Goal: Task Accomplishment & Management: Complete application form

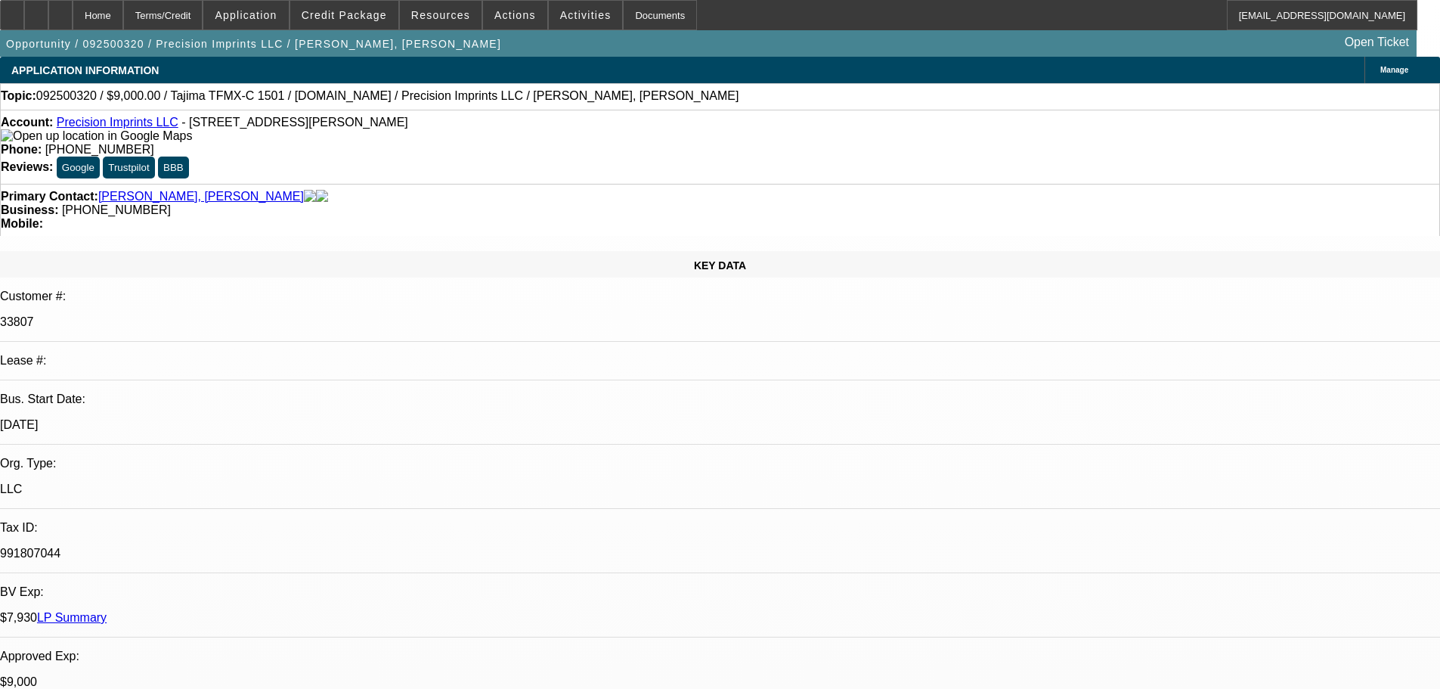
select select "0"
select select "2"
select select "0.1"
select select "4"
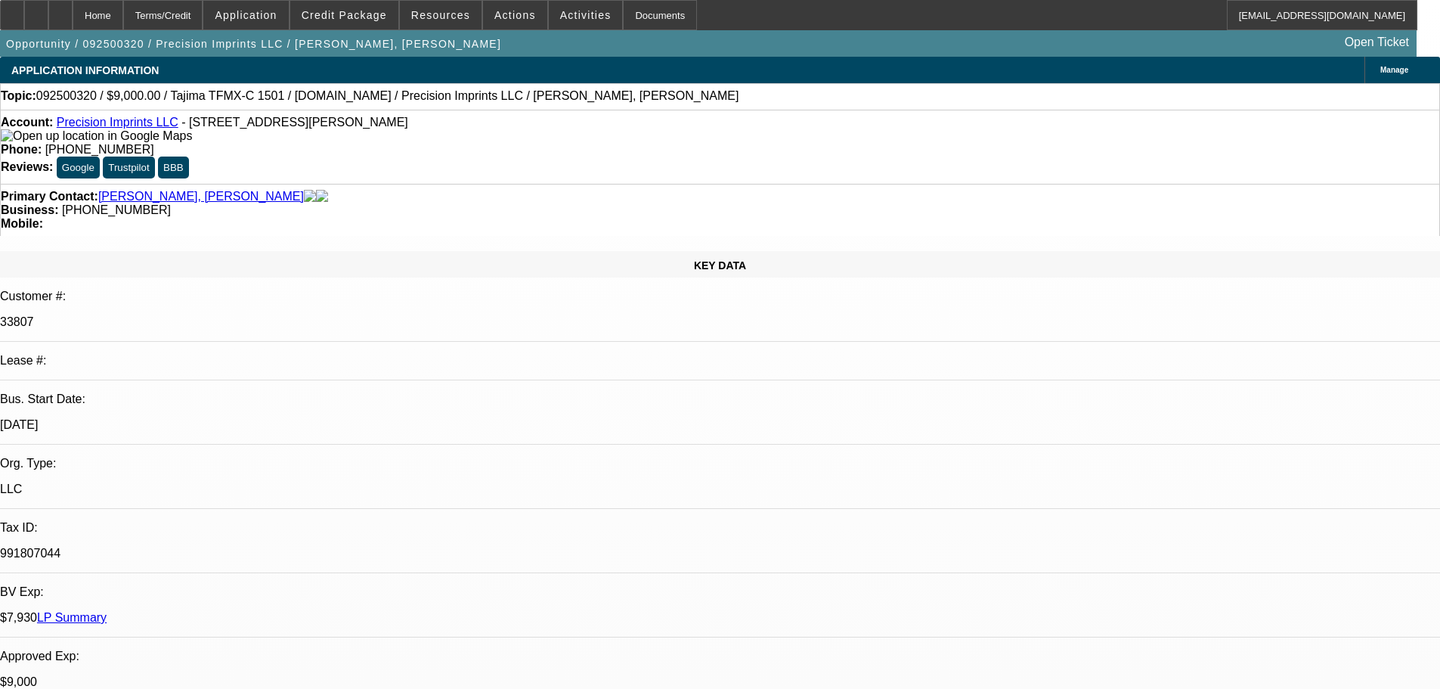
select select "0"
select select "2"
select select "0.1"
select select "4"
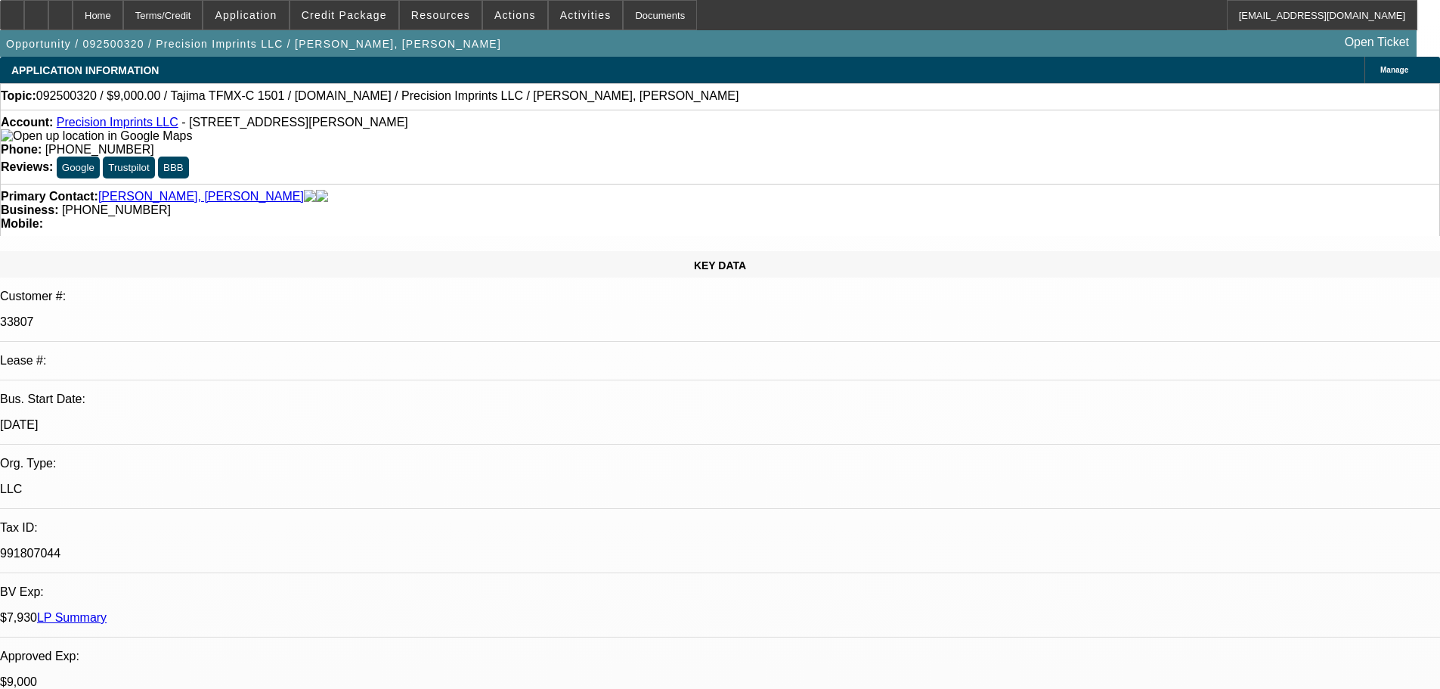
select select "0"
select select "2"
select select "0.1"
select select "4"
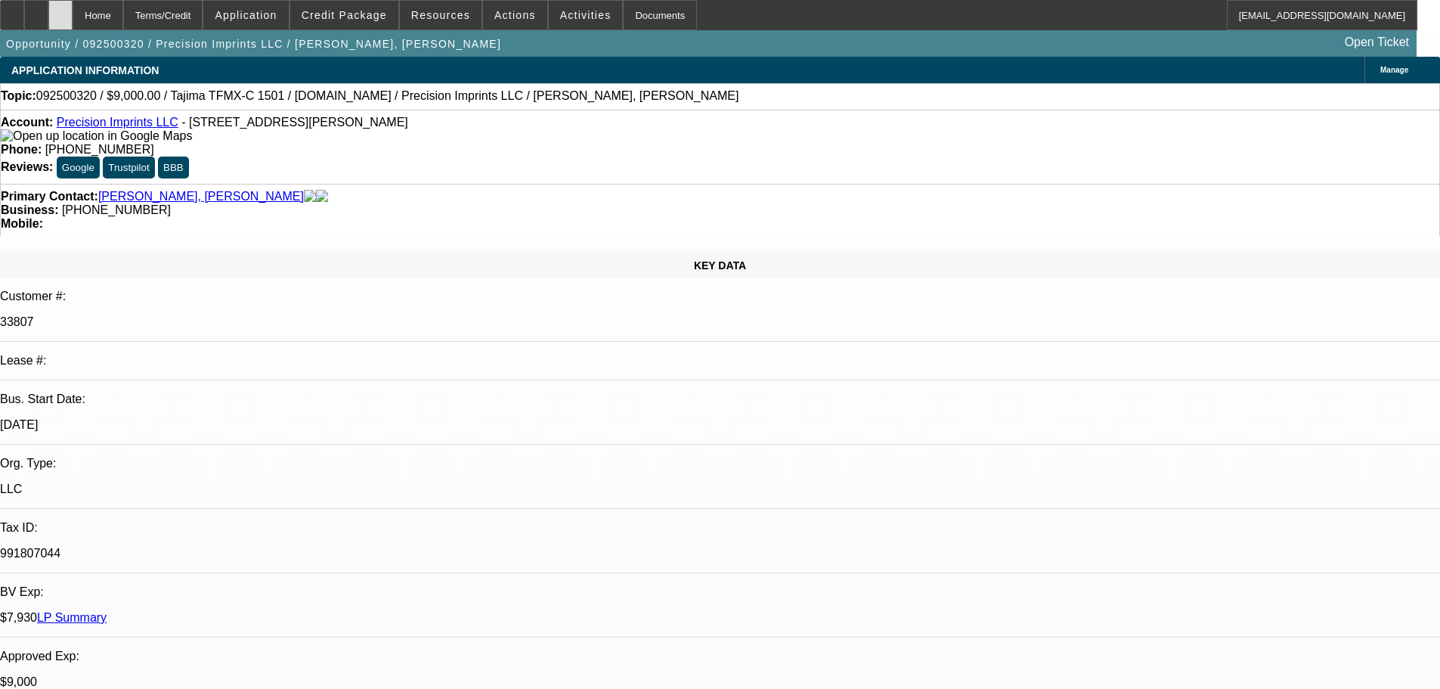
click at [73, 21] on div at bounding box center [60, 15] width 24 height 30
select select "0"
select select "2"
select select "0.1"
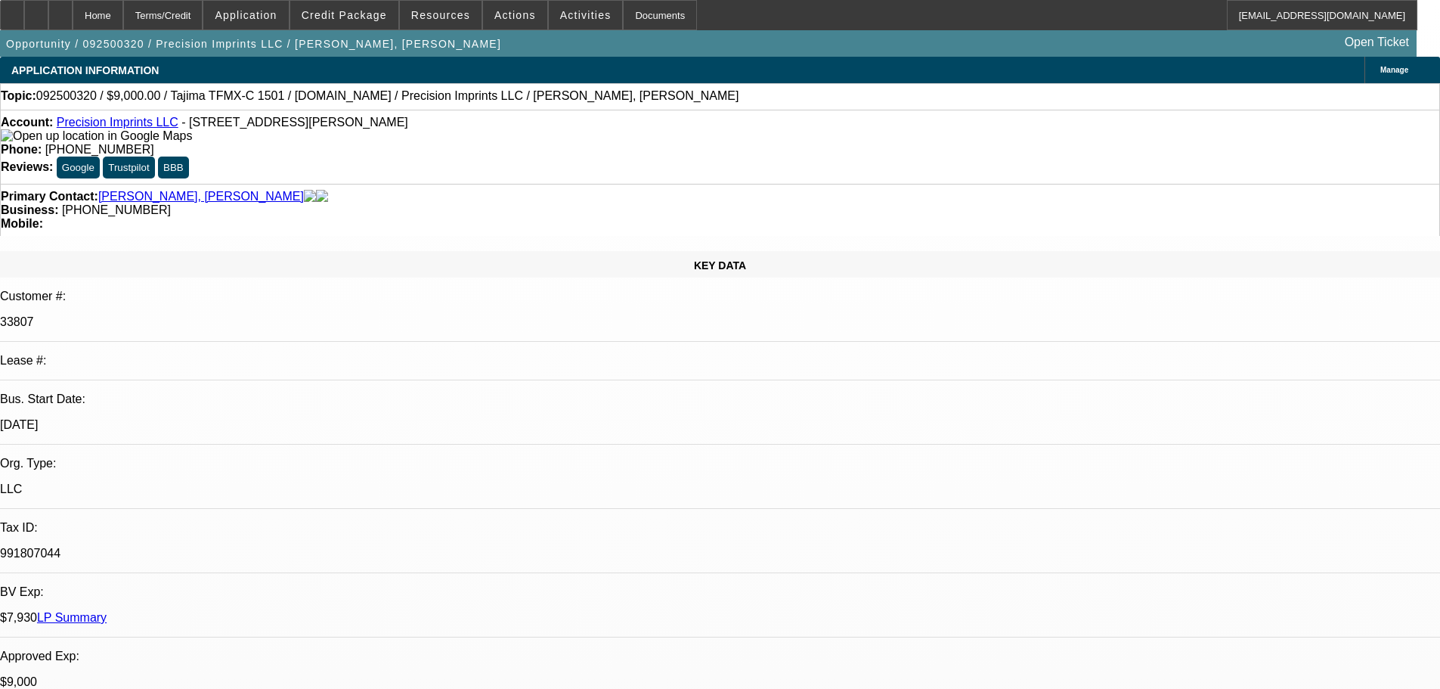
select select "4"
select select "0"
select select "2"
select select "0.1"
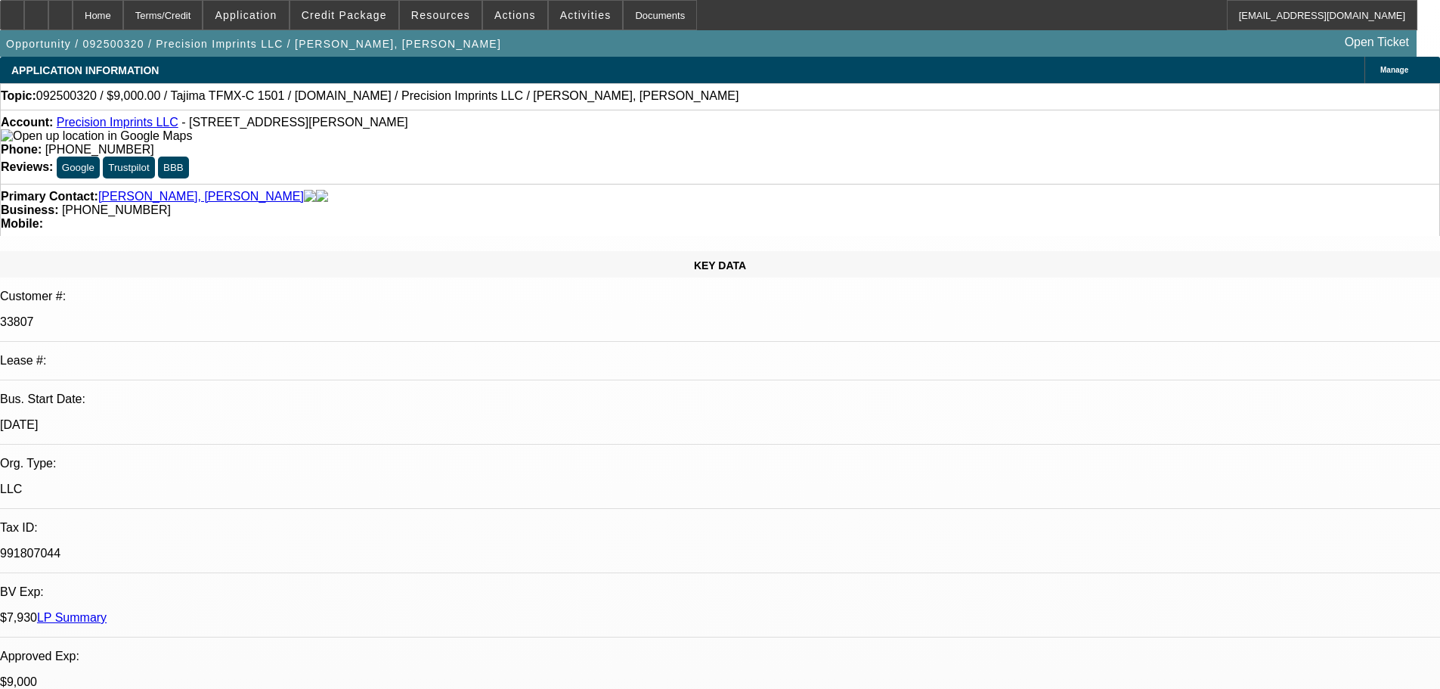
select select "4"
select select "0"
select select "2"
select select "0.1"
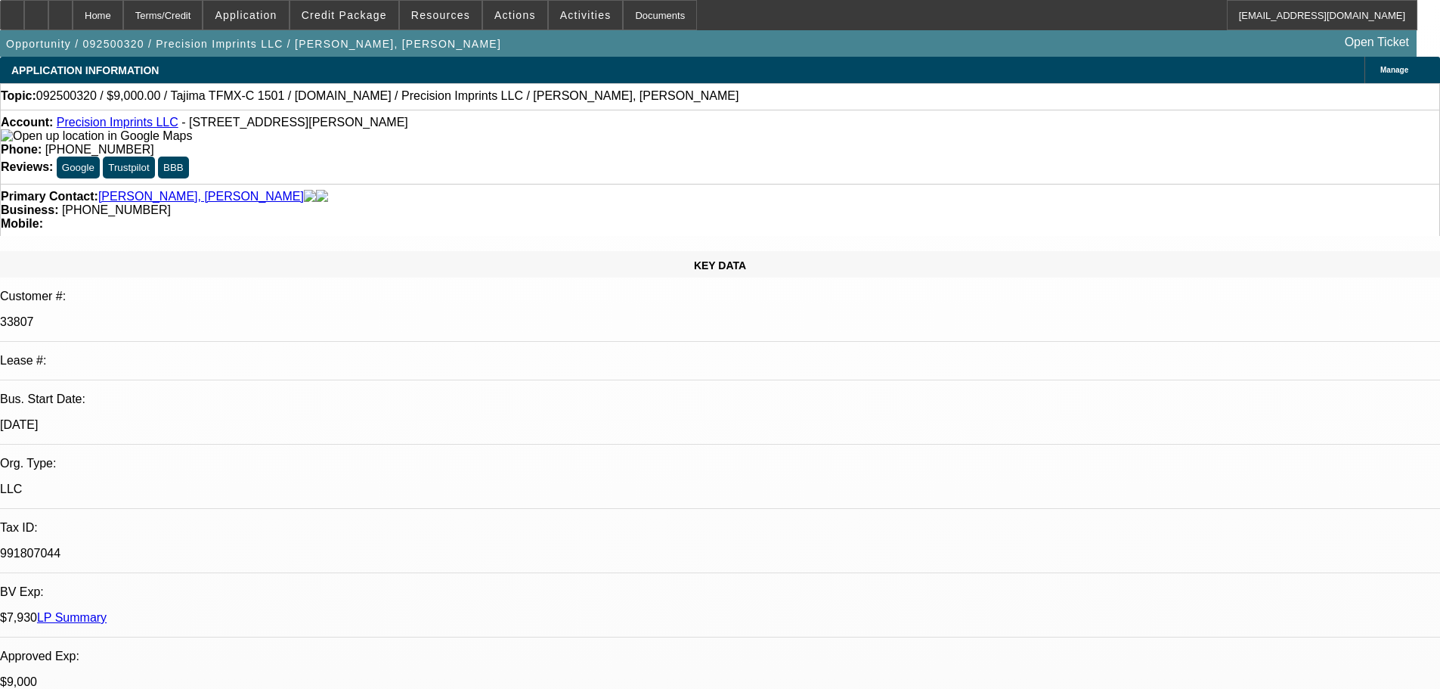
select select "4"
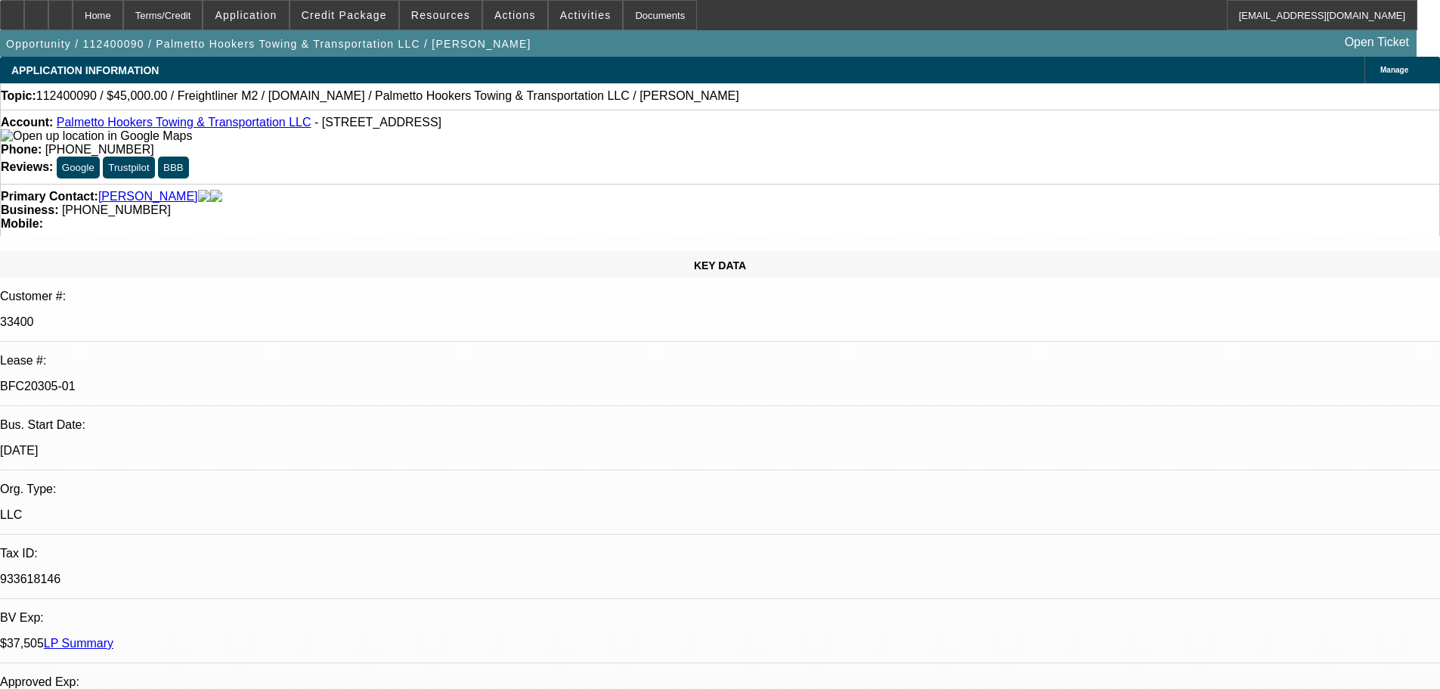
select select "0"
select select "2"
select select "0"
select select "6"
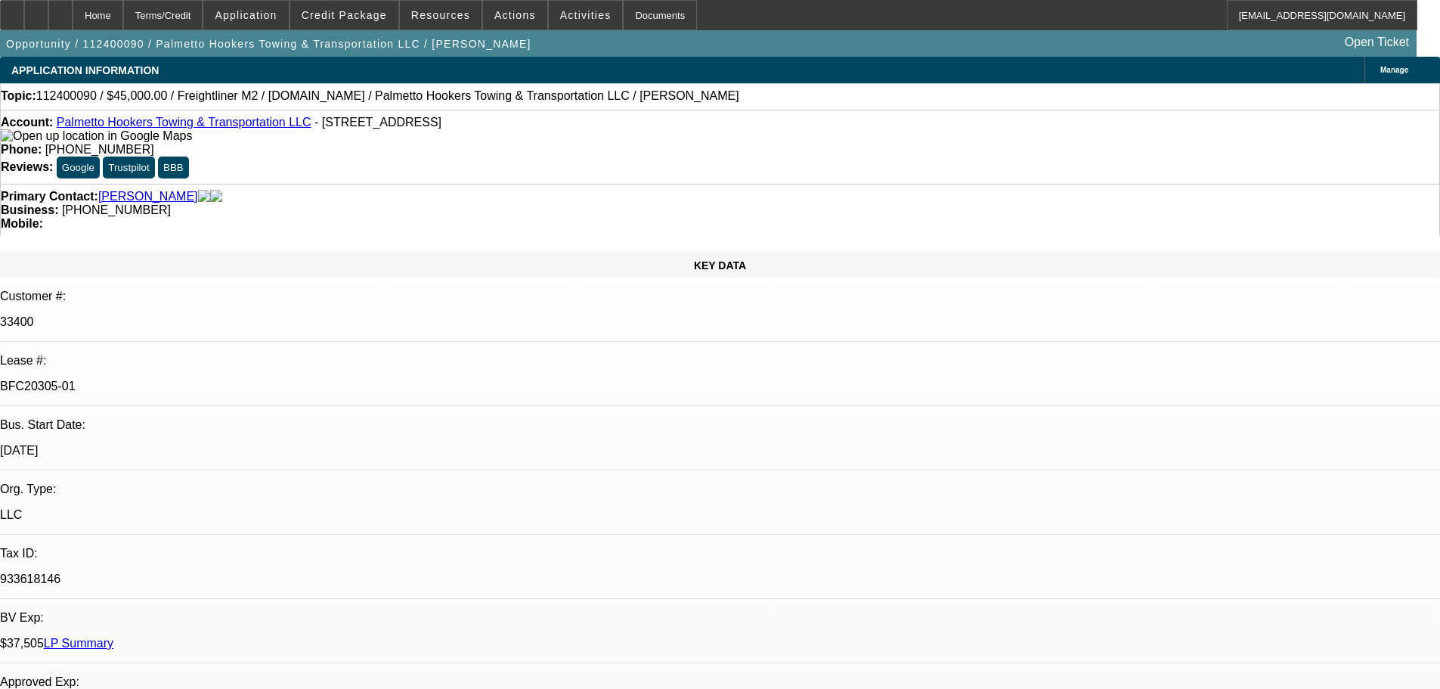
select select "0"
select select "2"
select select "0"
select select "4"
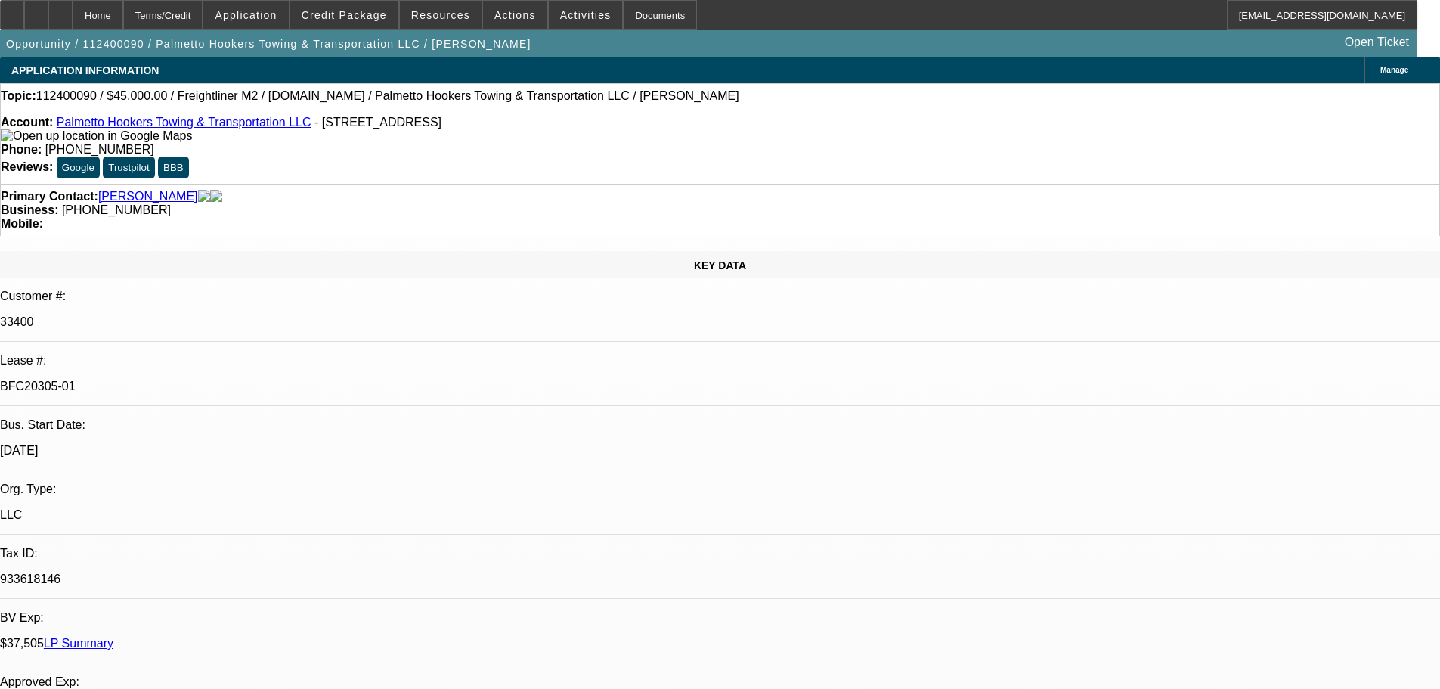
select select "0"
select select "2"
select select "0.1"
select select "4"
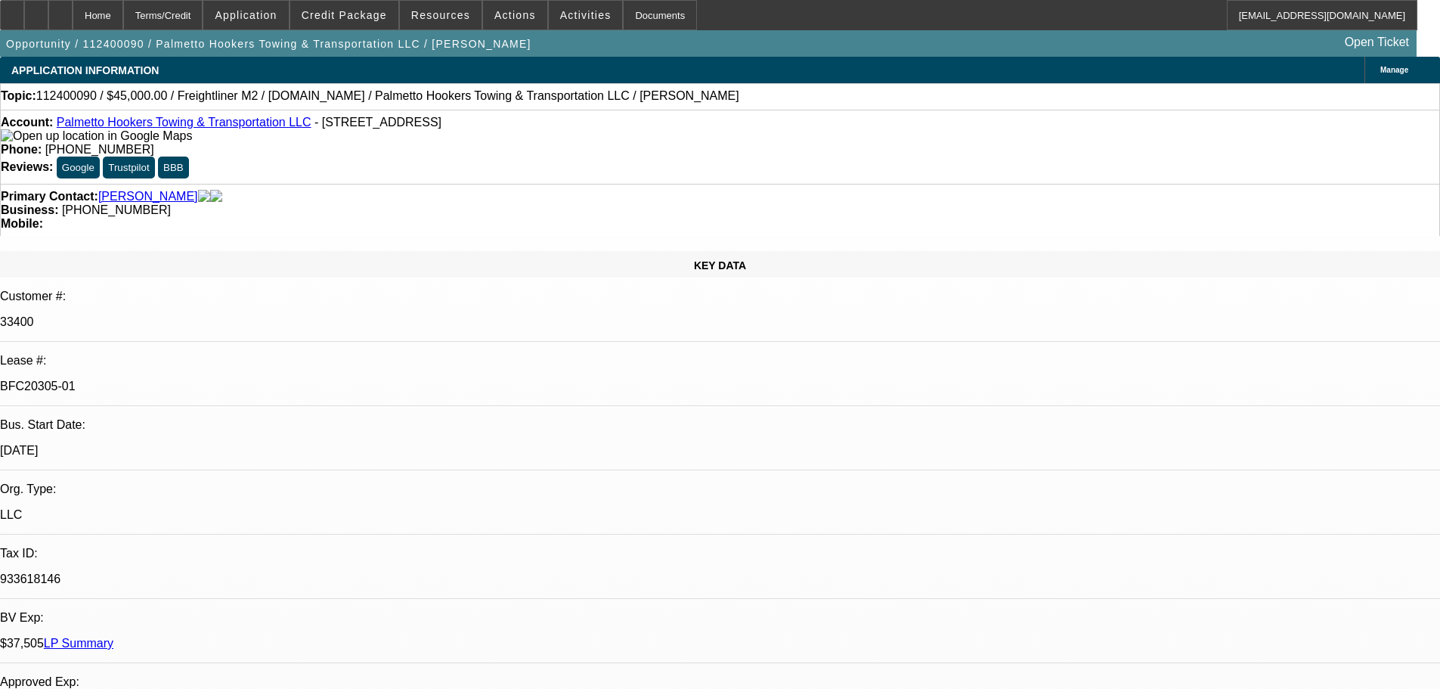
select select "0"
select select "2"
select select "0.1"
select select "4"
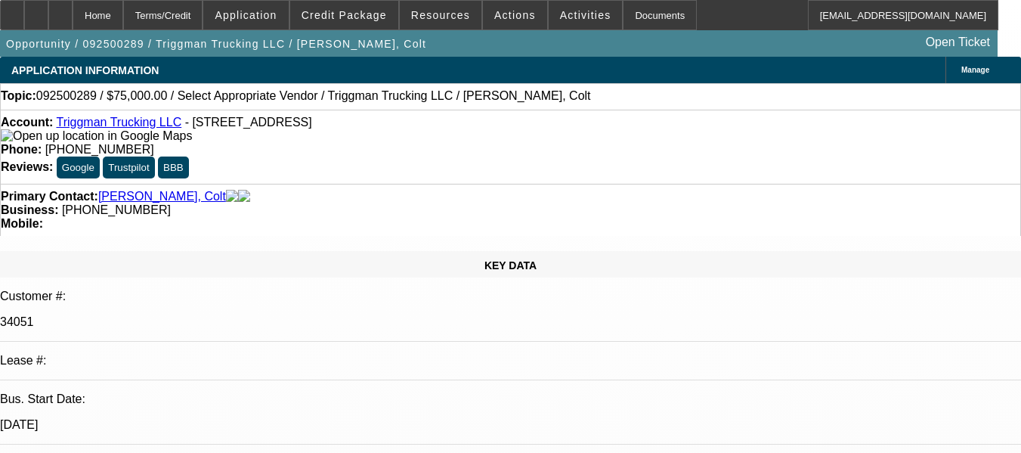
select select "0"
select select "2"
select select "0.1"
select select "4"
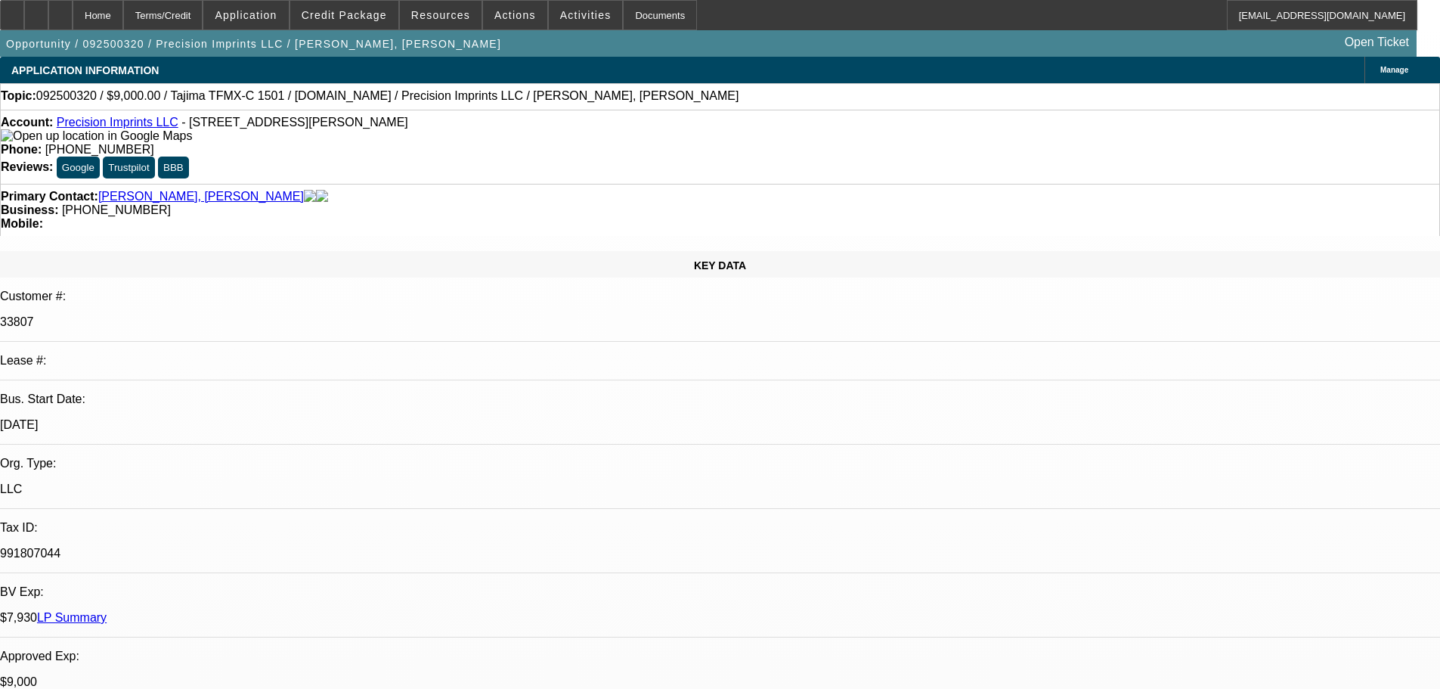
select select "0"
select select "2"
select select "0.1"
select select "4"
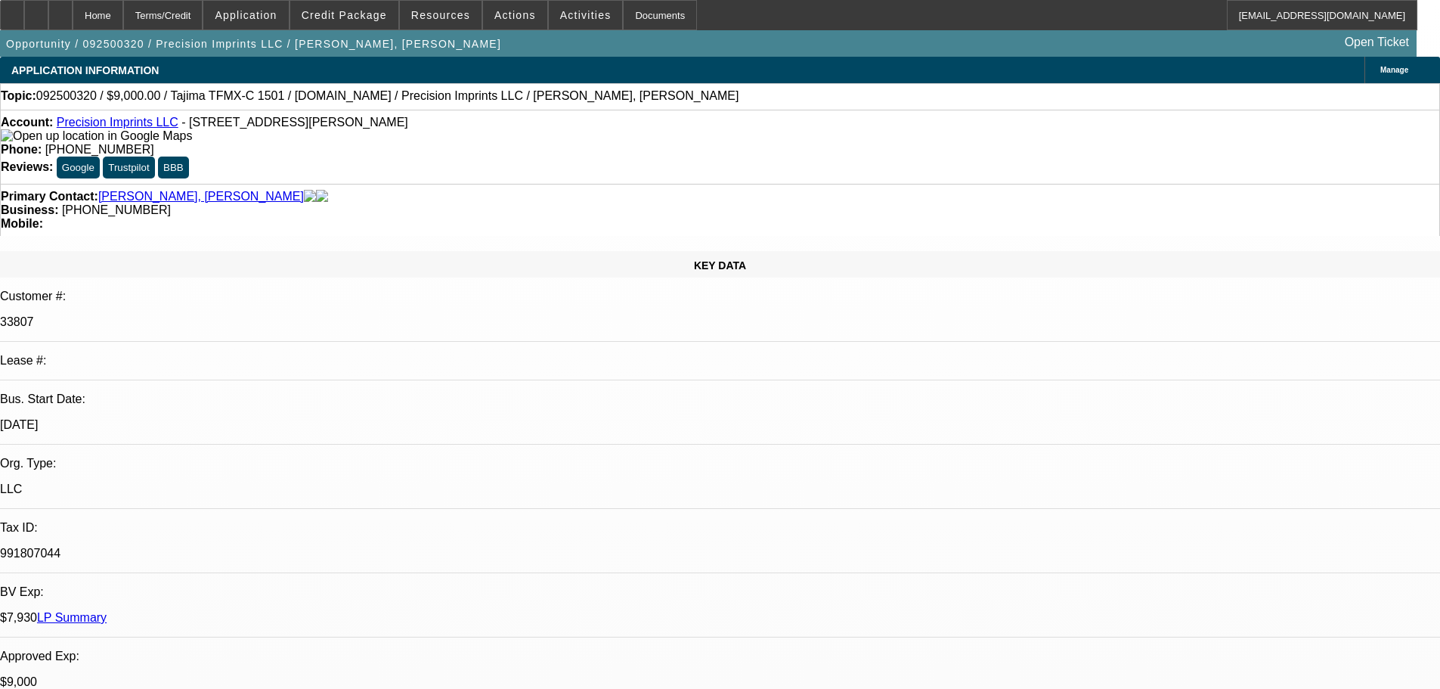
select select "0"
select select "2"
select select "0.1"
select select "4"
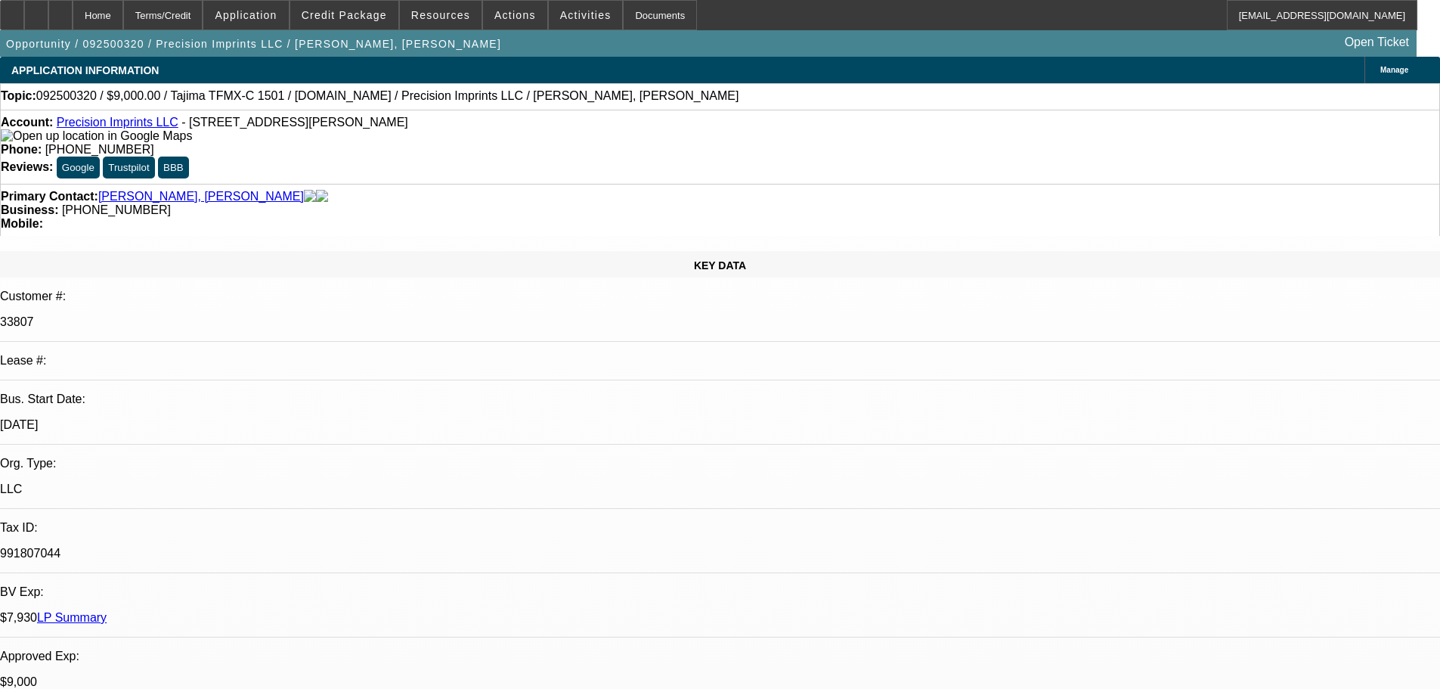
select select "0"
select select "2"
select select "0.1"
select select "4"
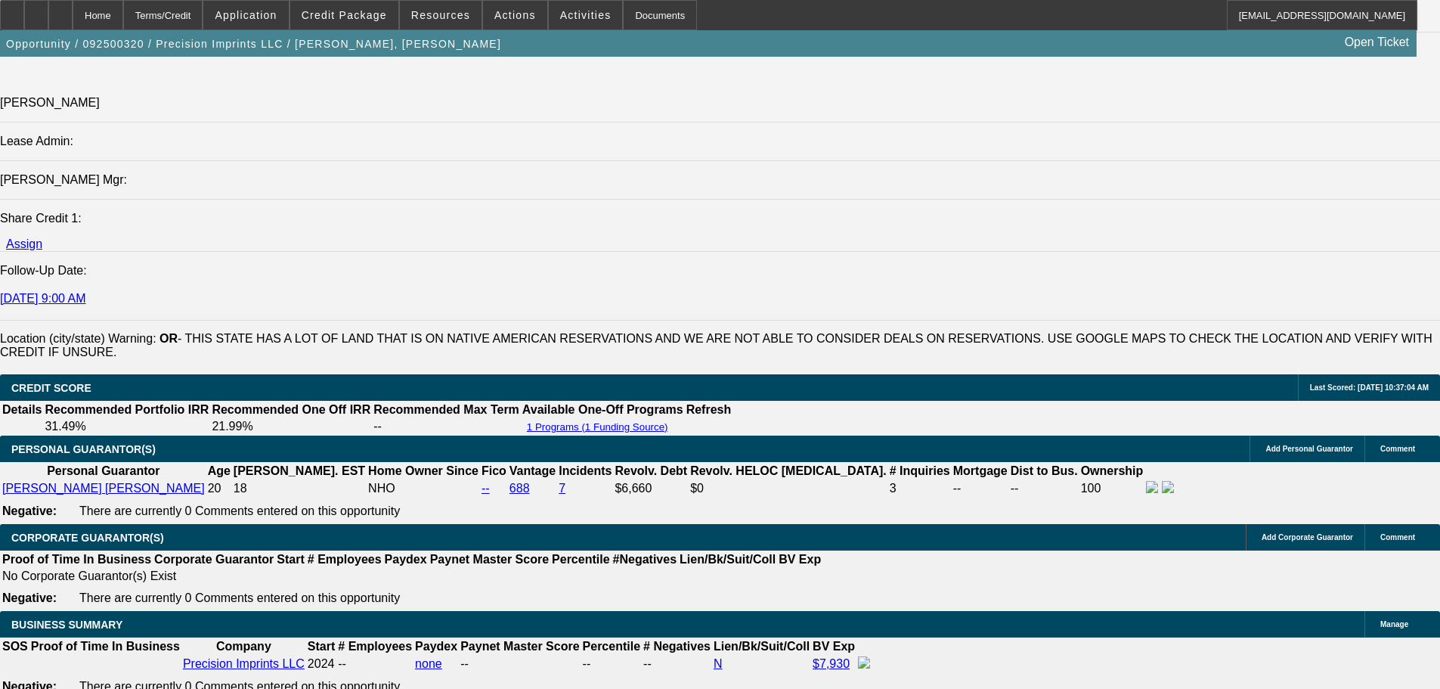
scroll to position [2344, 0]
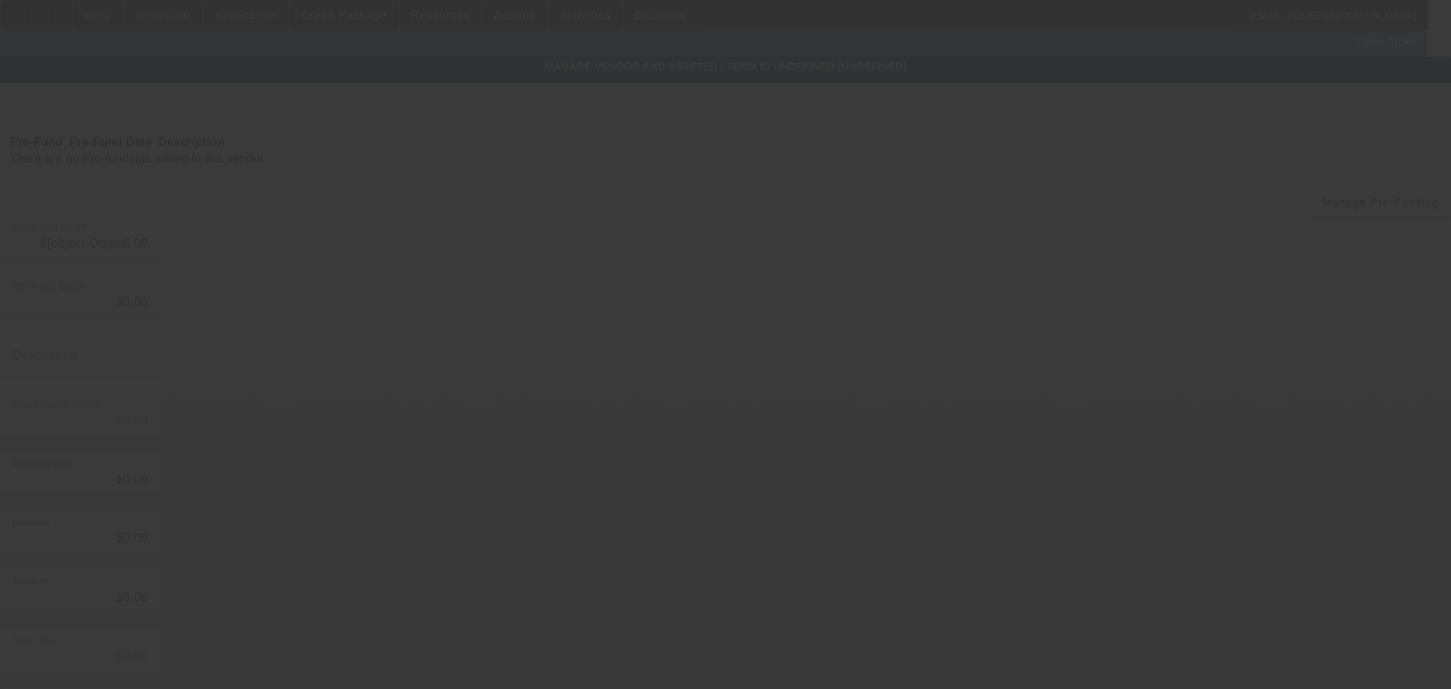
type input "$8,495.00"
type input "$1,450.00"
type input "Crating and shipping"
type input "$9,945.00"
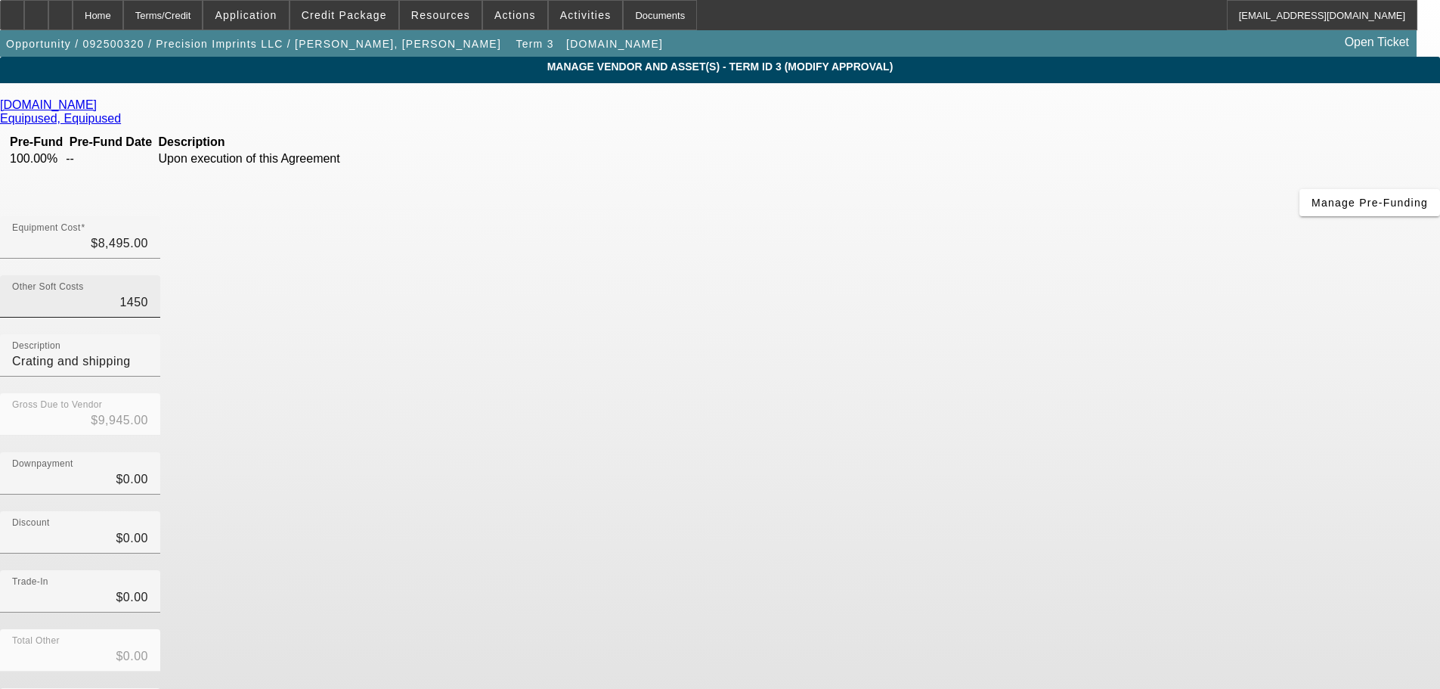
click at [148, 293] on input "1450" at bounding box center [80, 302] width 136 height 18
type input "1"
type input "$8,496.00"
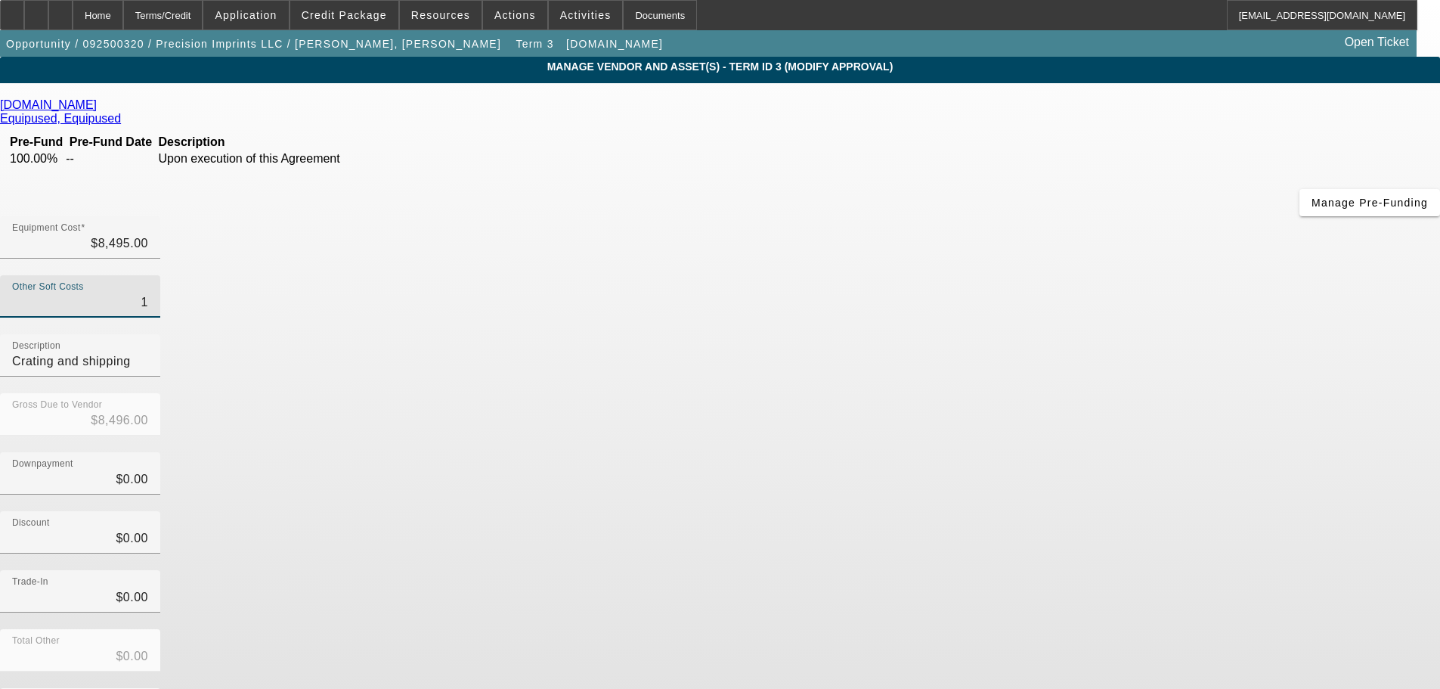
type input "13"
type input "$8,508.00"
type input "137"
type input "$8,632.00"
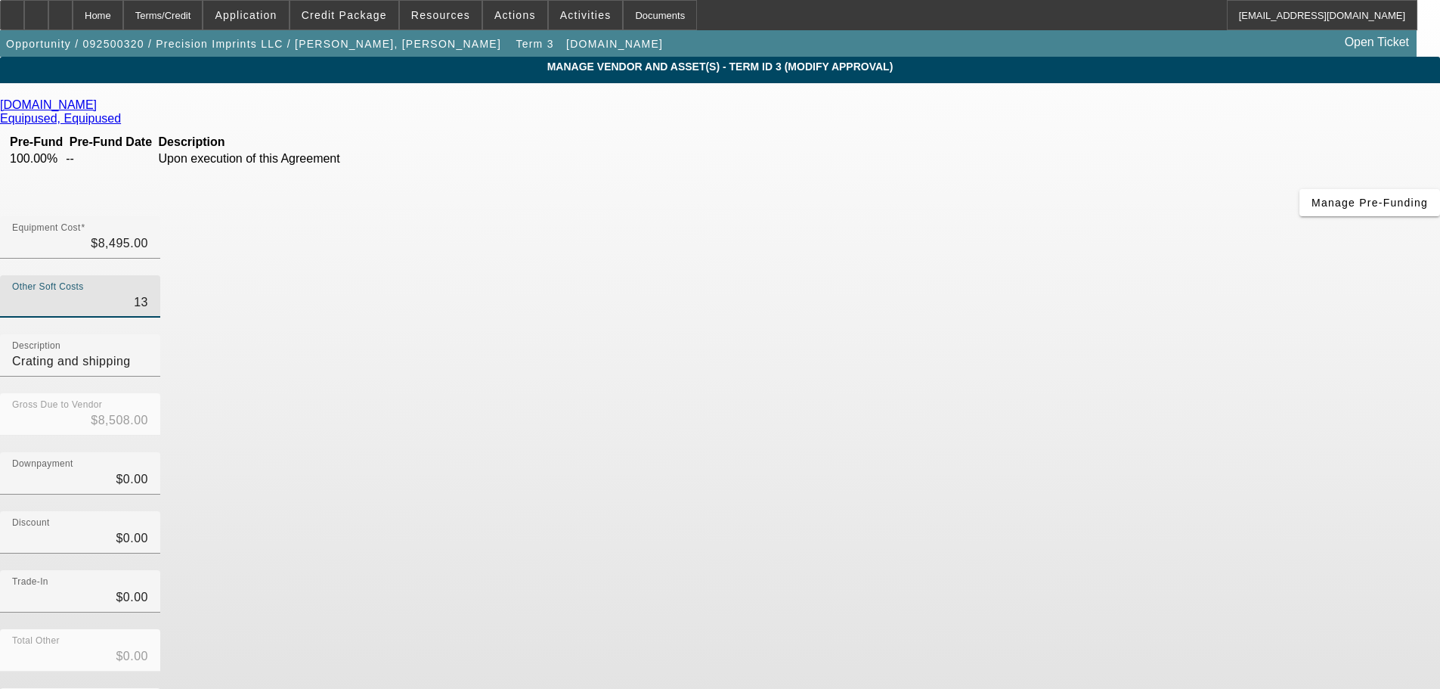
type input "$8,632.00"
type input "1379"
type input "$9,874.00"
type input "1379.3"
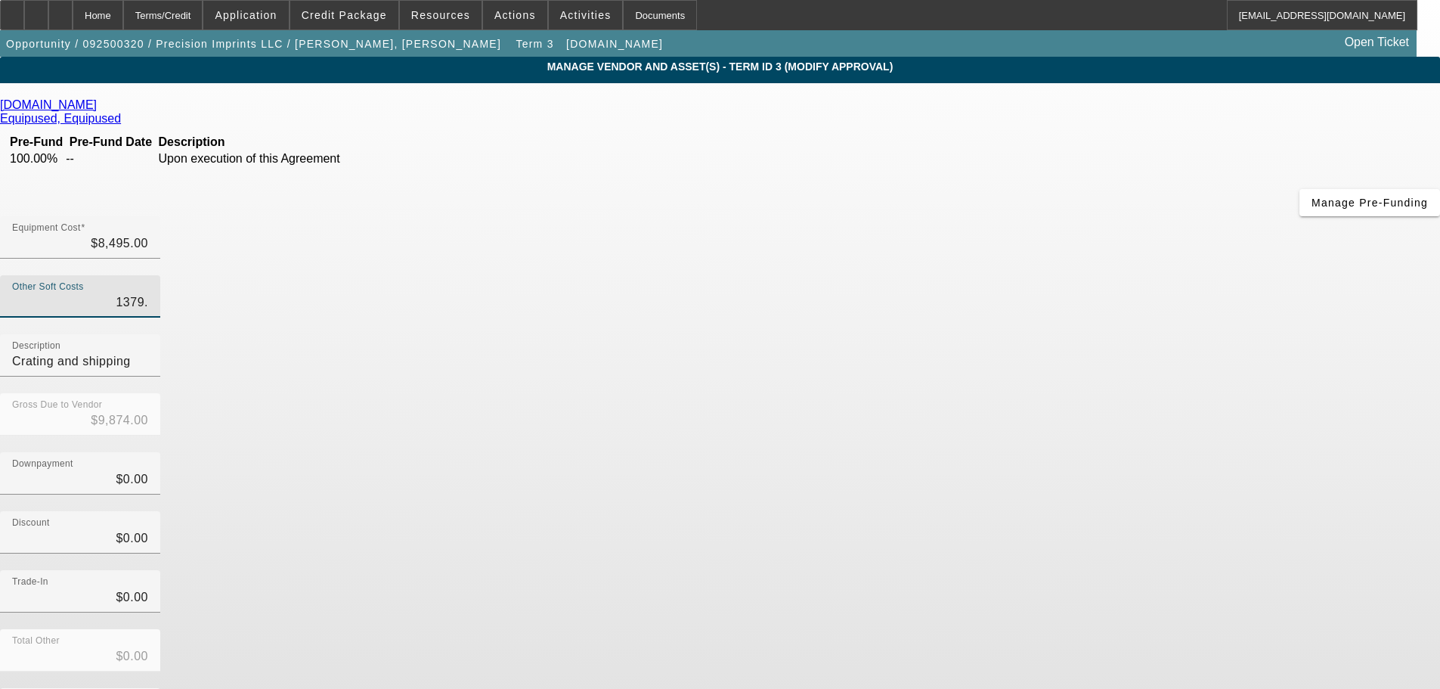
type input "$9,874.30"
type input "1379.39"
type input "$9,874.39"
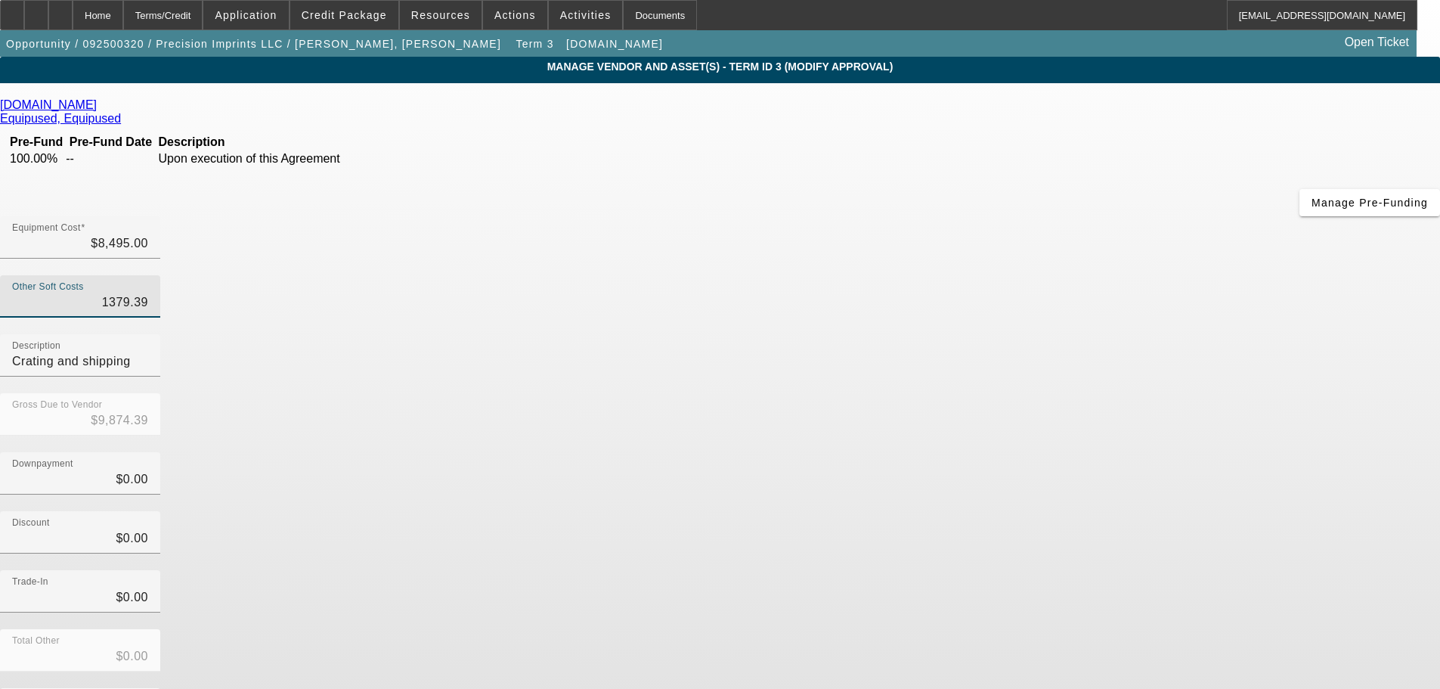
type input "$1,379.39"
click at [1008, 452] on div "Downpayment $0.00" at bounding box center [720, 481] width 1440 height 59
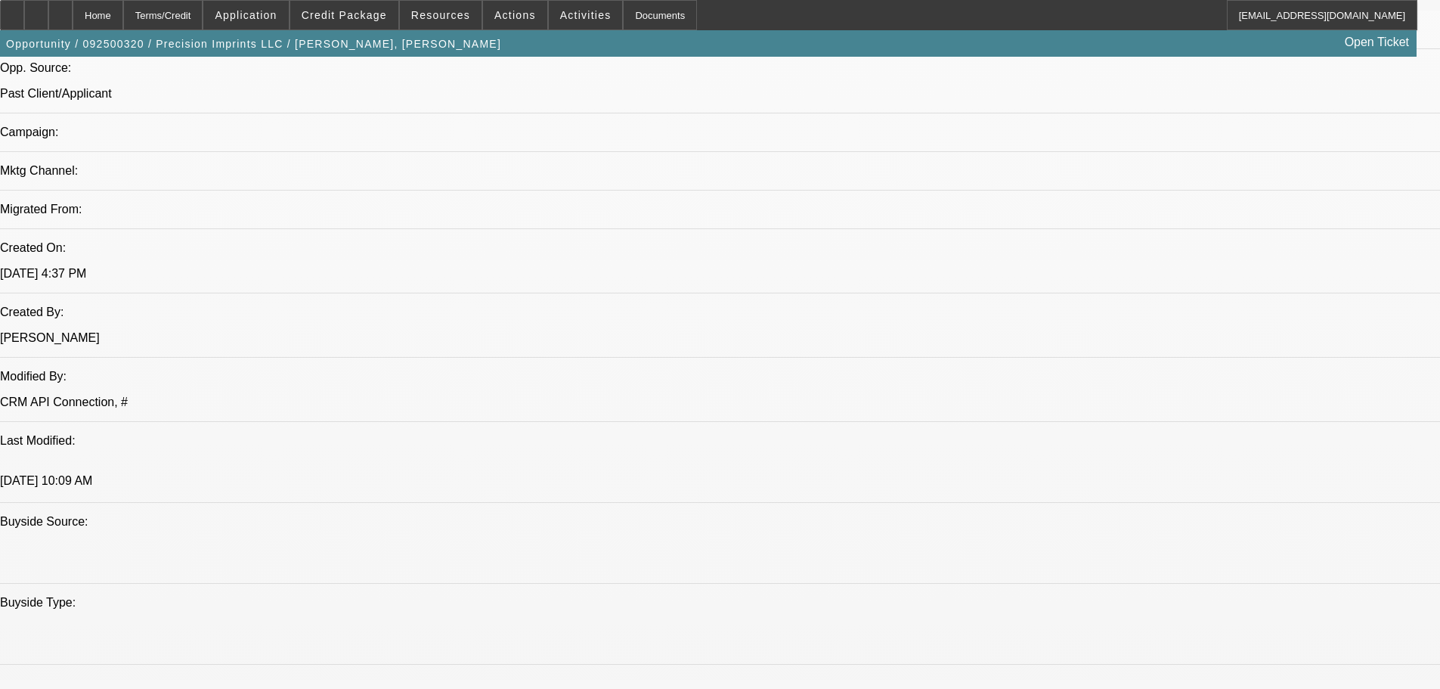
select select "0"
select select "2"
select select "0.1"
select select "4"
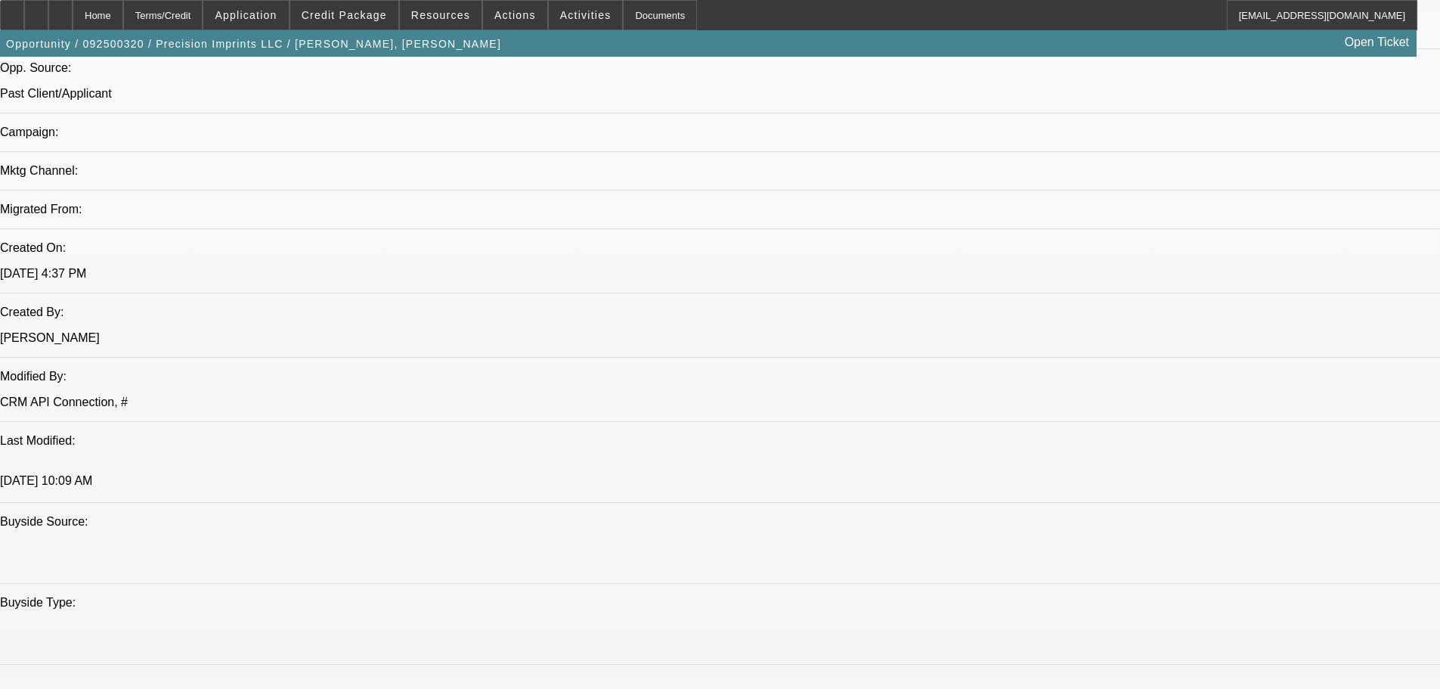
select select "0"
select select "2"
select select "0.1"
select select "4"
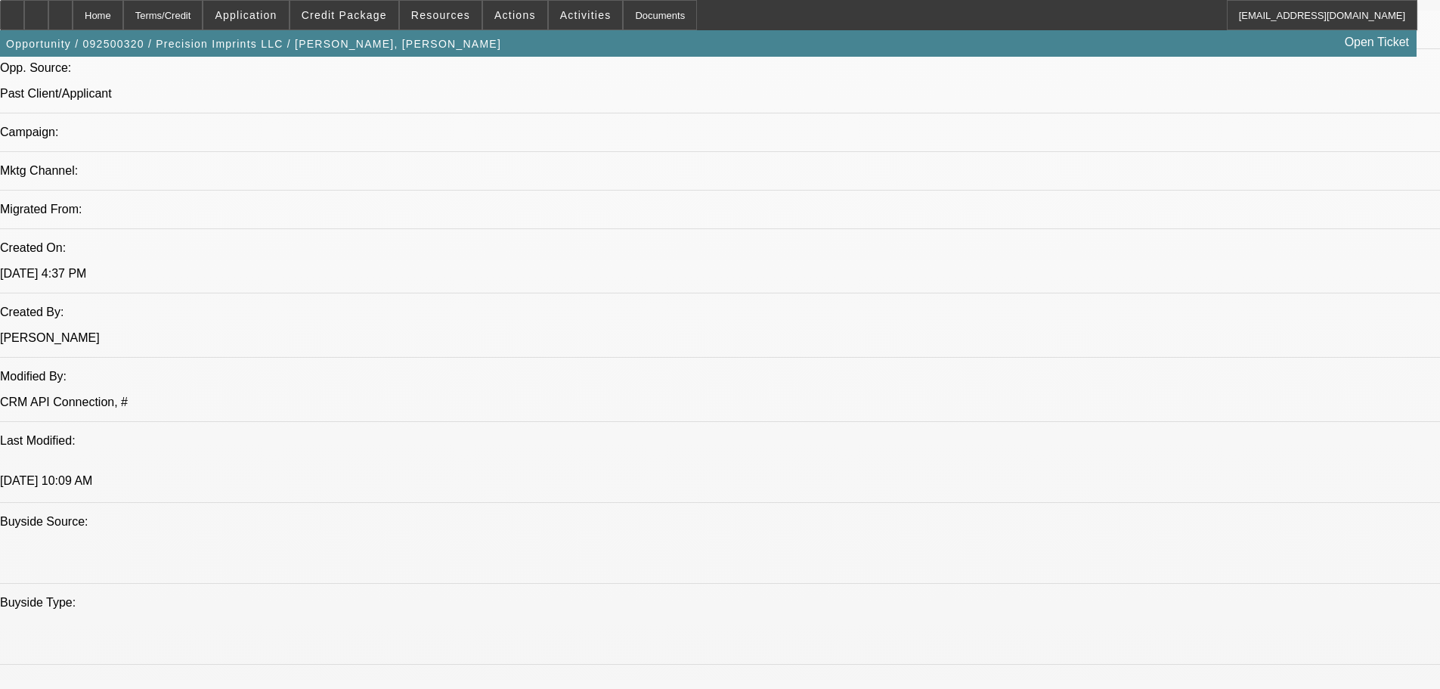
select select "0"
select select "2"
select select "0.1"
select select "4"
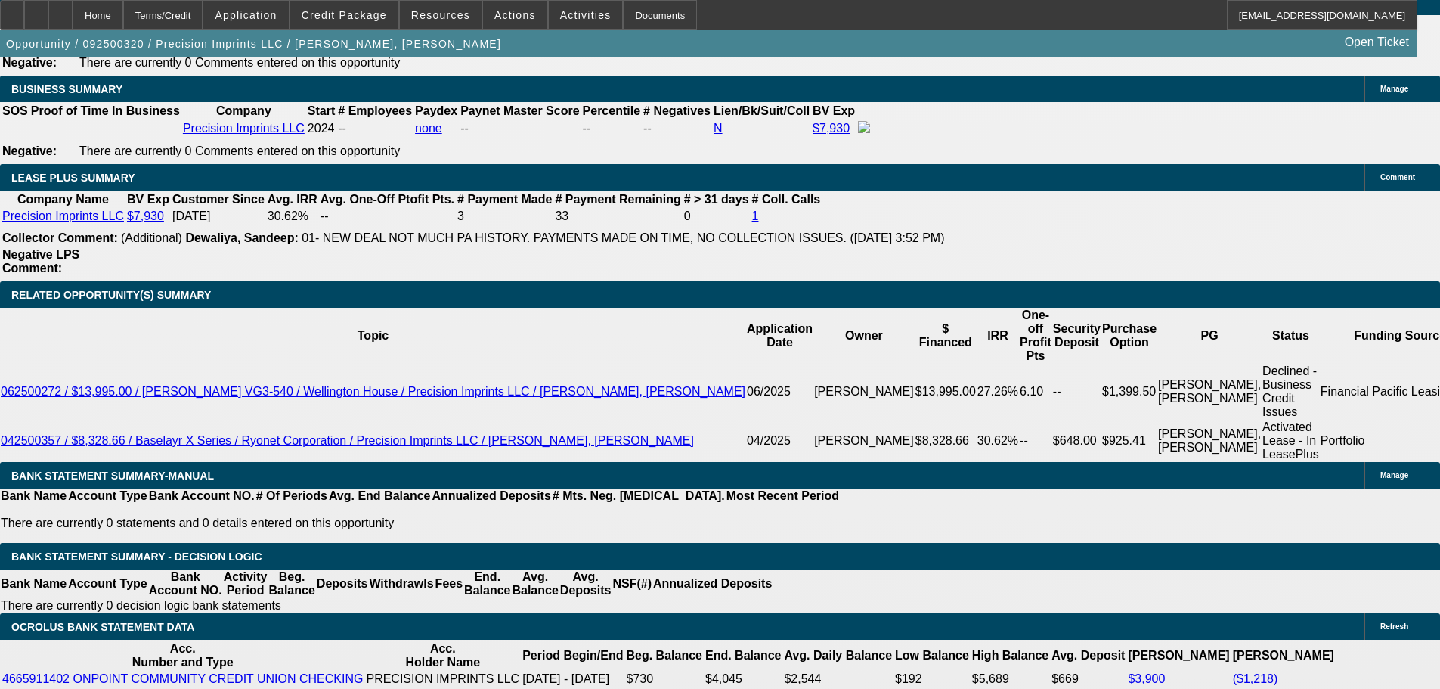
scroll to position [2521, 0]
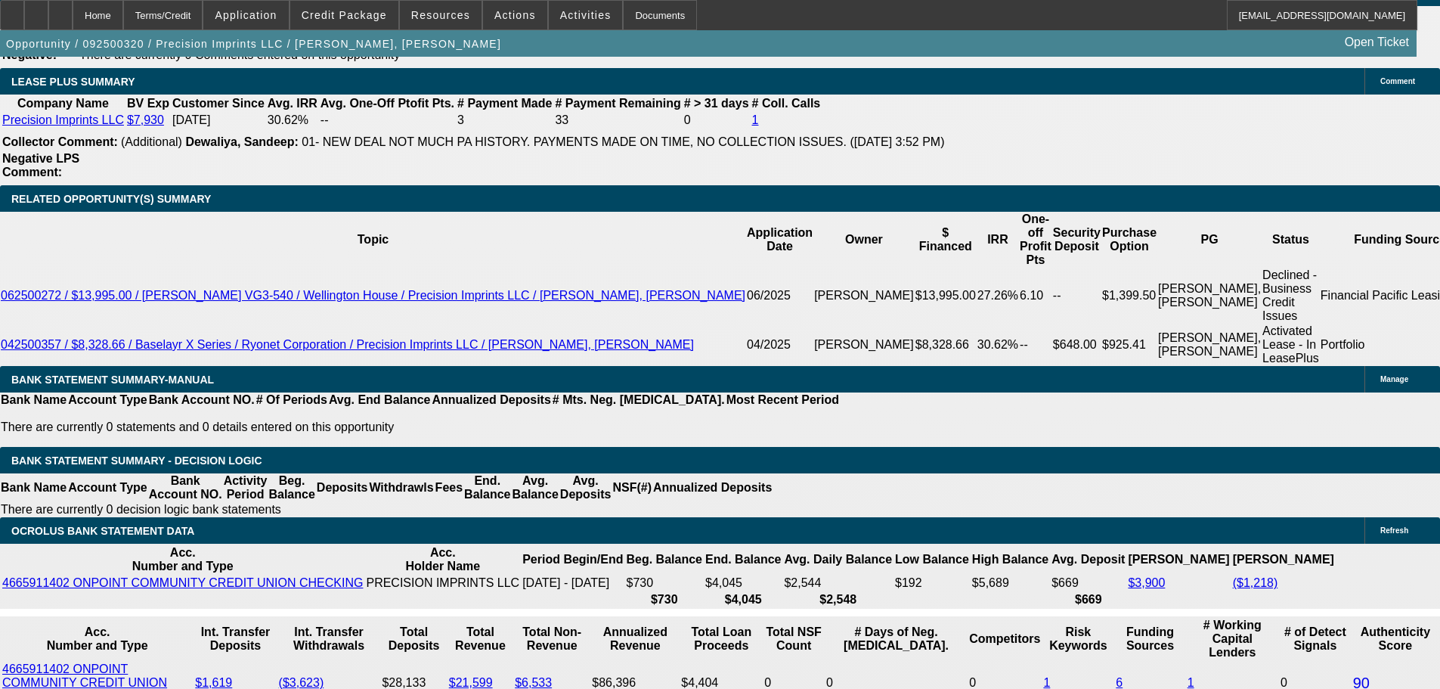
type input "$874.39"
type input "UNKNOWN"
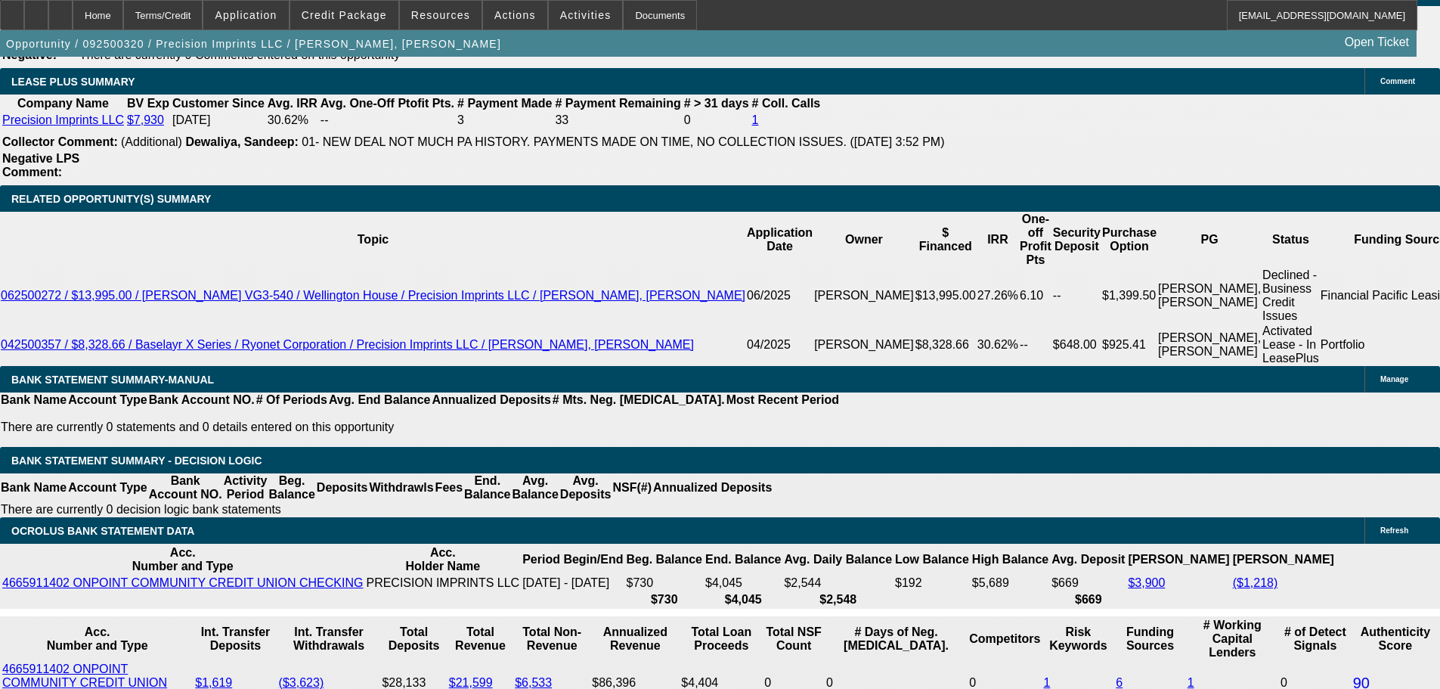
type input "$915.74"
type input "$457.87"
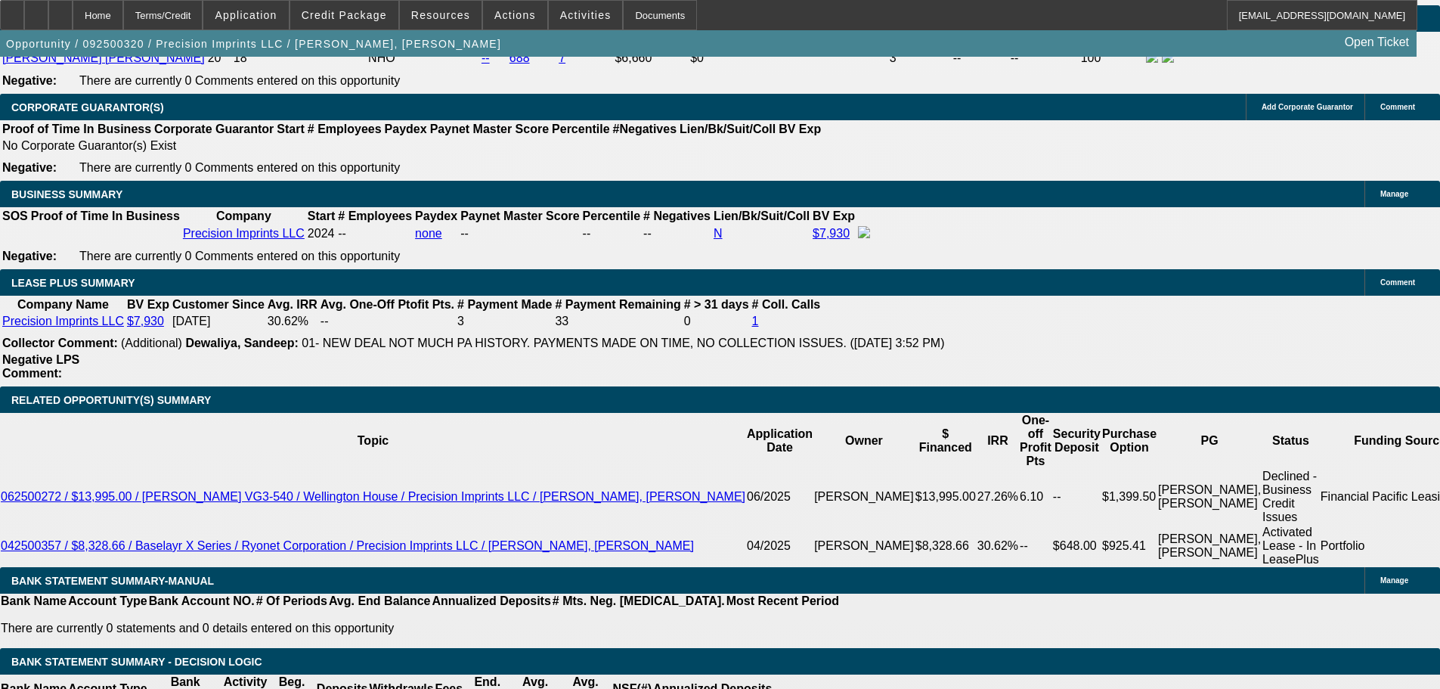
scroll to position [2294, 0]
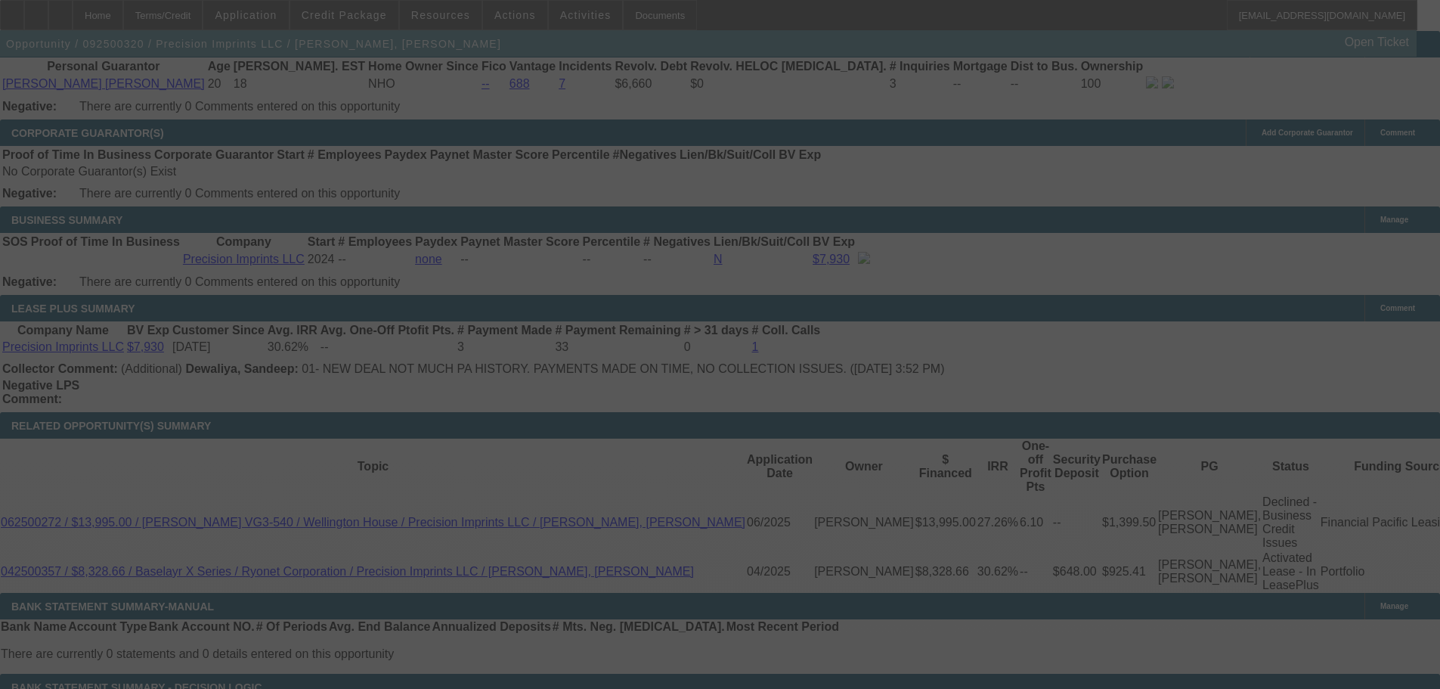
select select "0"
select select "2"
select select "0.1"
select select "4"
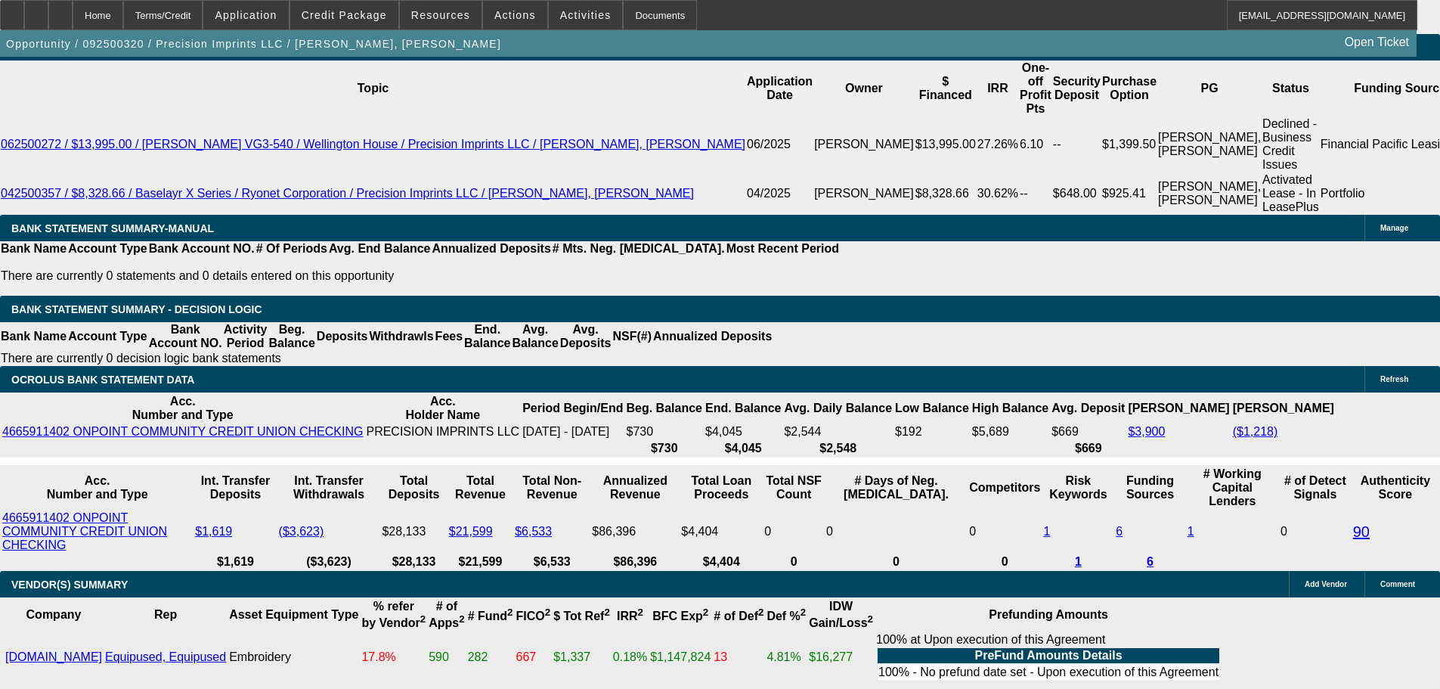
scroll to position [2521, 0]
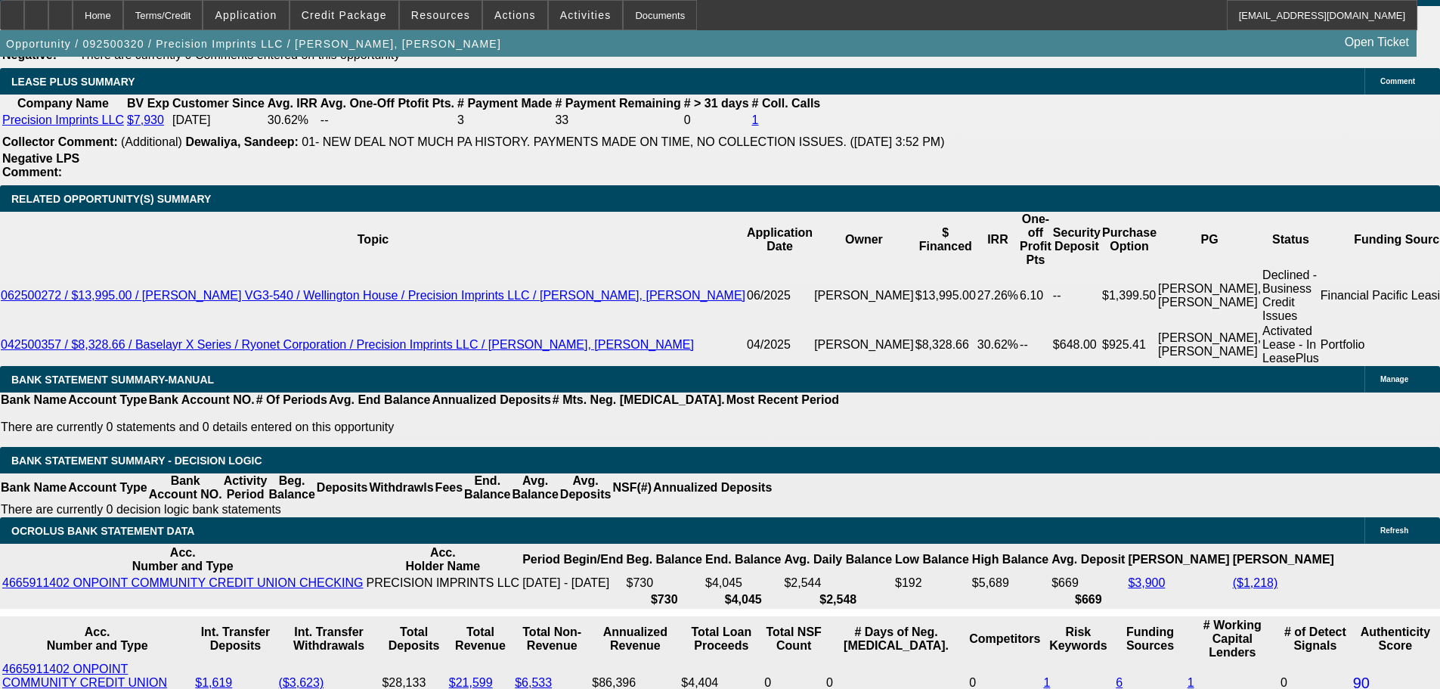
type input "459"
type input "$918.00"
type input "UNKNOWN"
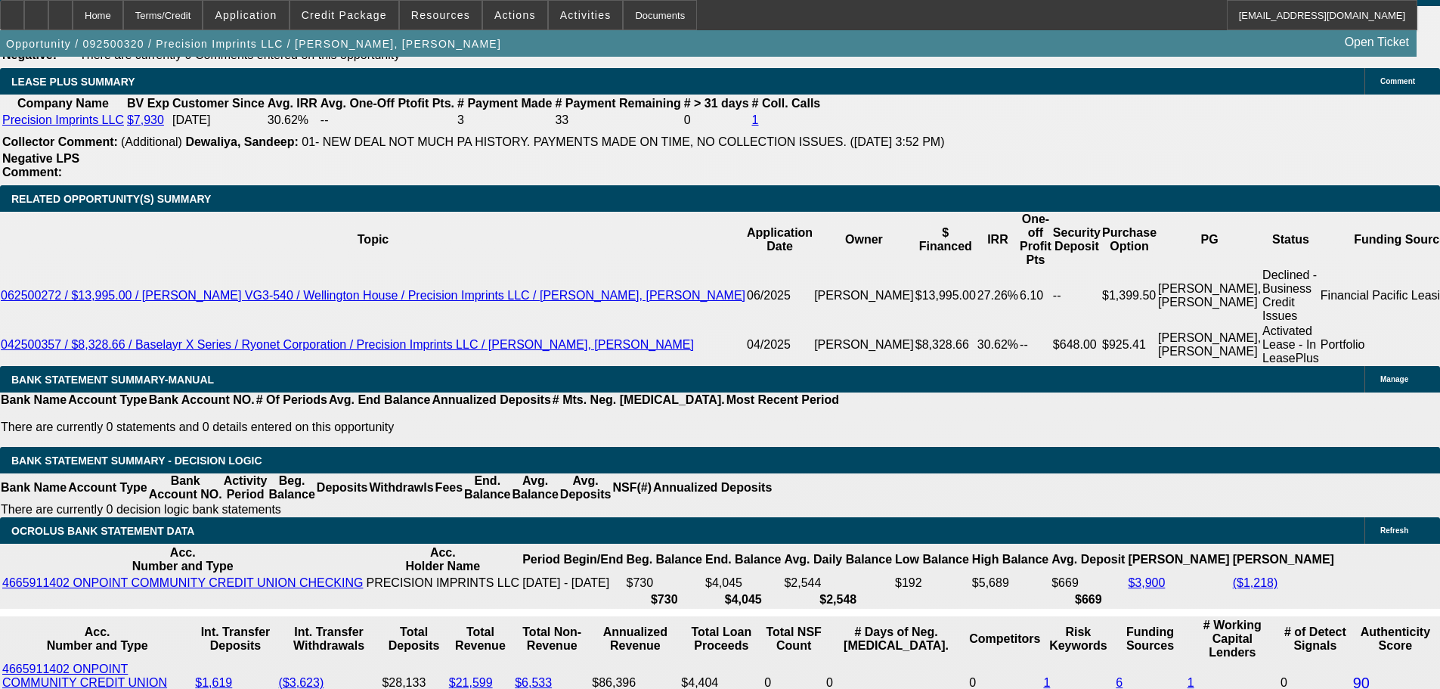
type input "20.2"
type input "$459.00"
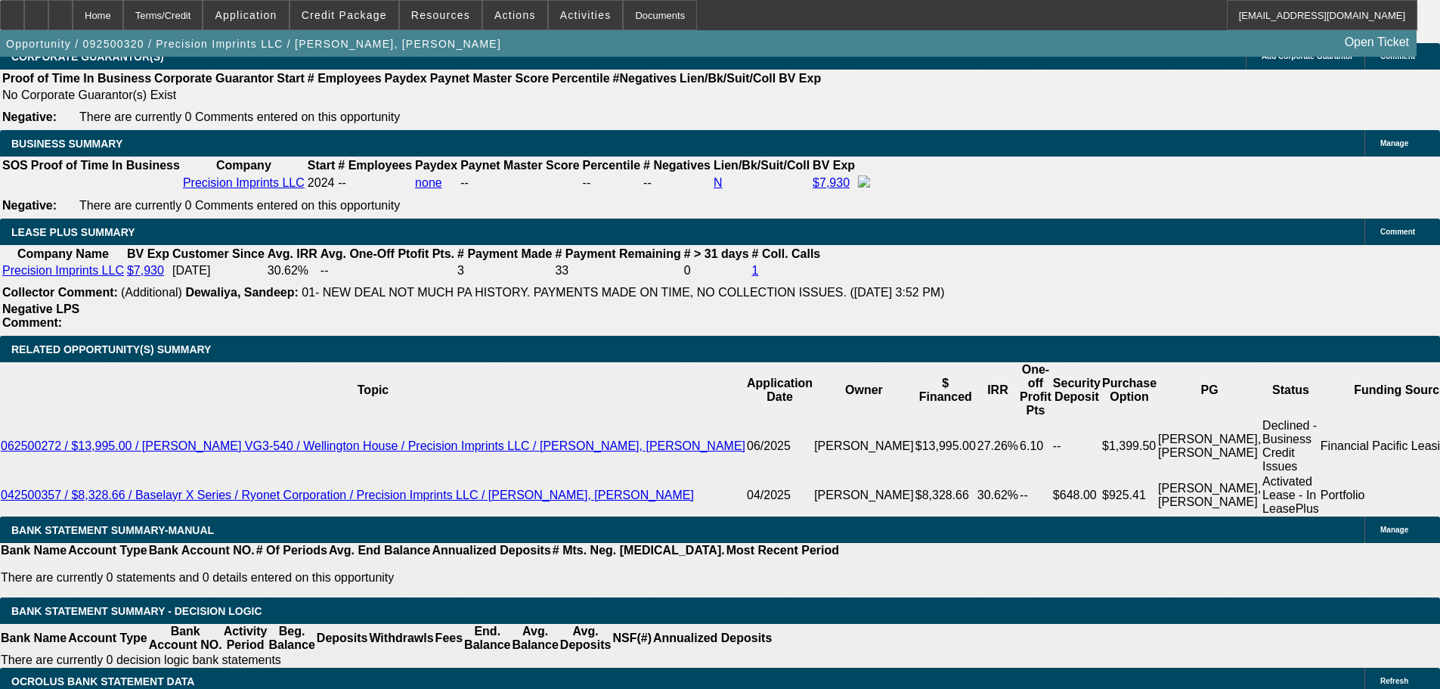
scroll to position [2370, 0]
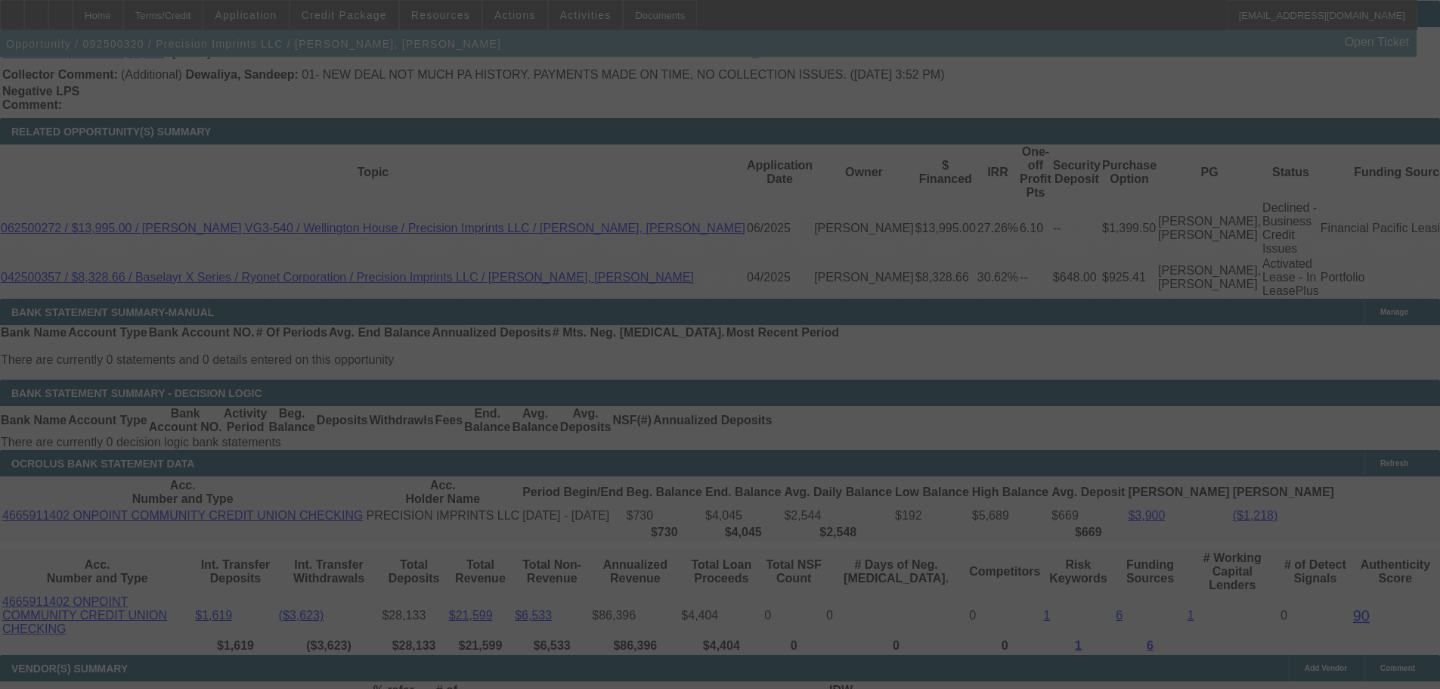
scroll to position [2597, 0]
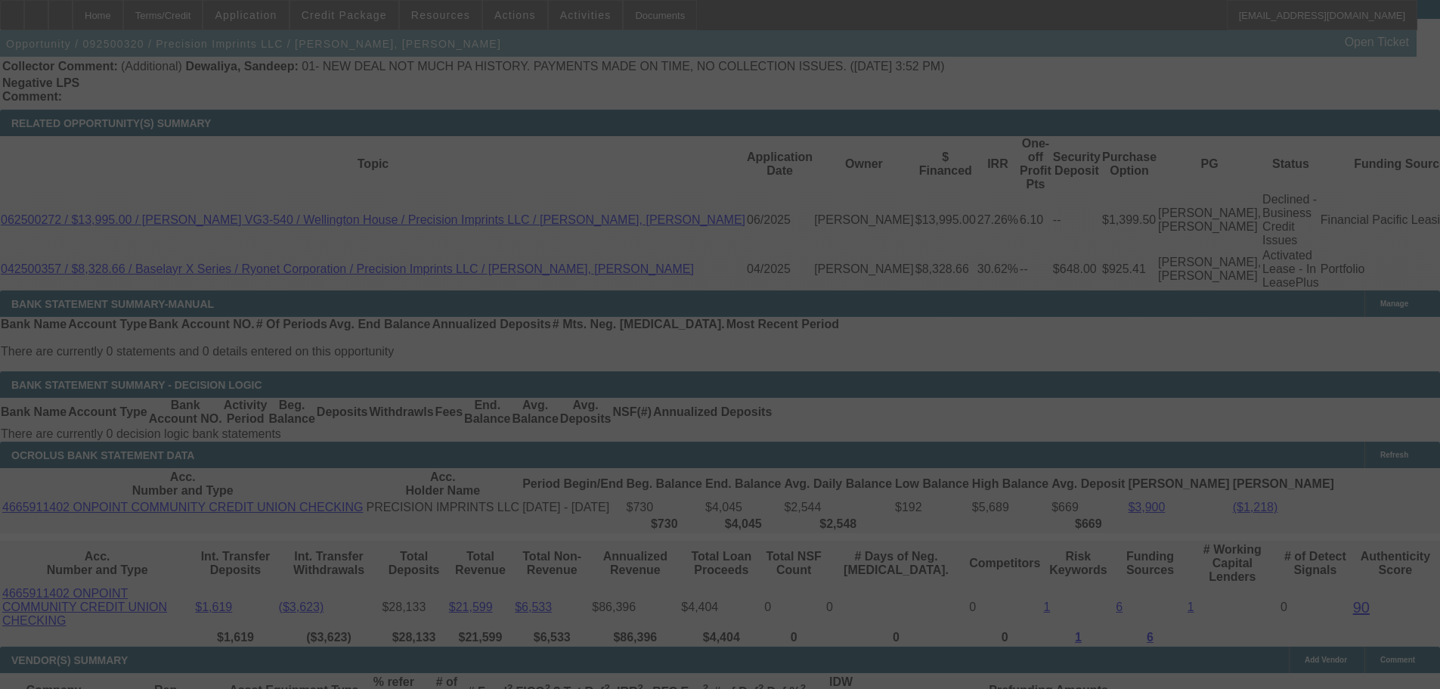
select select "0"
select select "2"
select select "0.1"
select select "4"
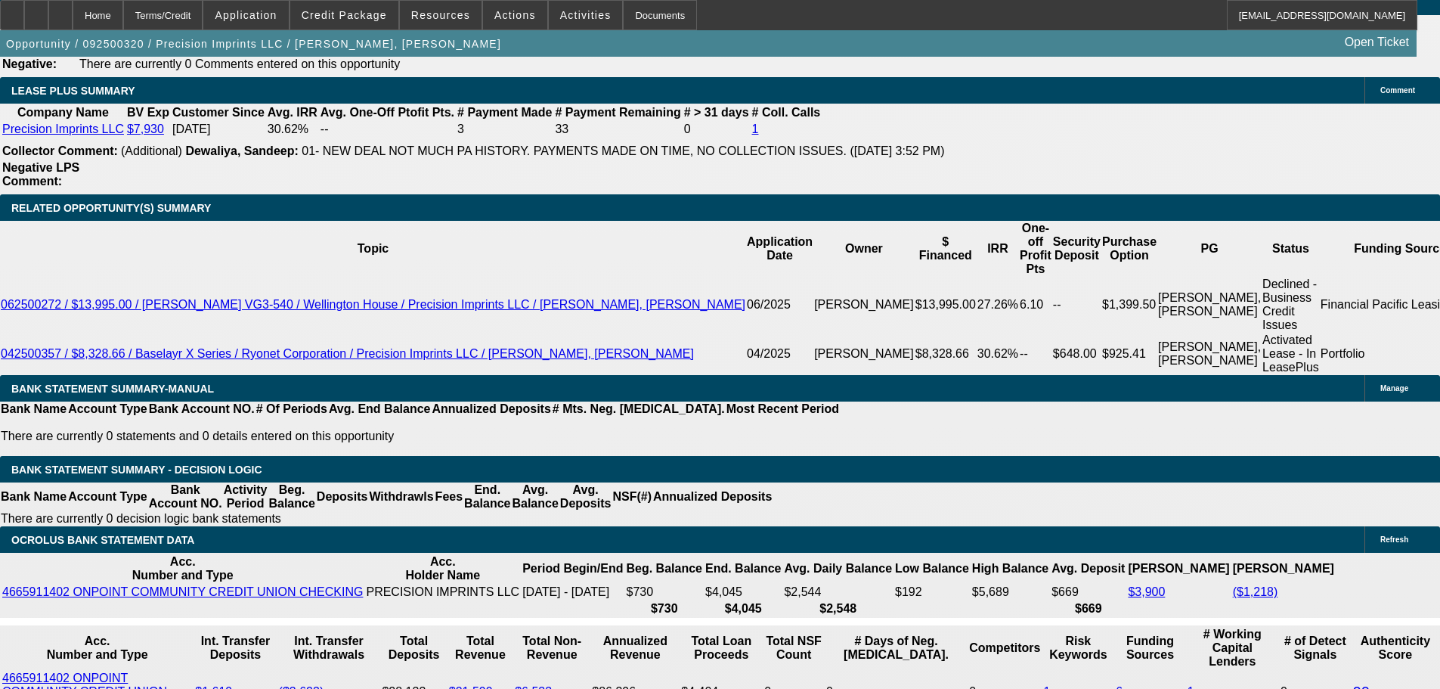
scroll to position [2356, 0]
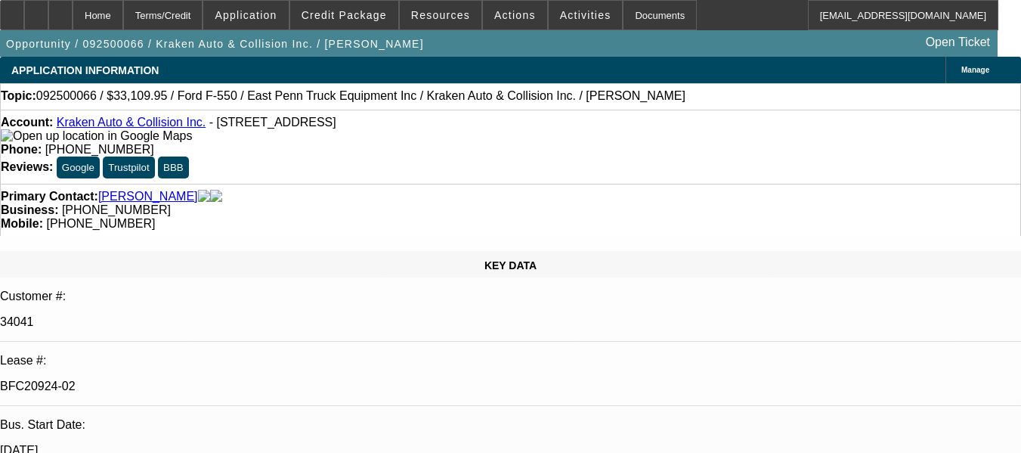
select select "0"
select select "0.1"
select select "4"
select select "0"
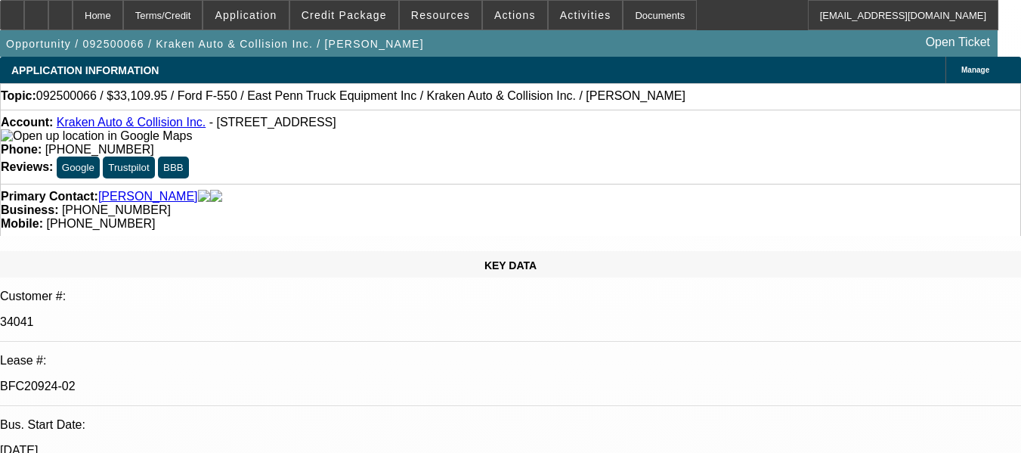
select select "0"
select select "0.1"
select select "4"
select select "0"
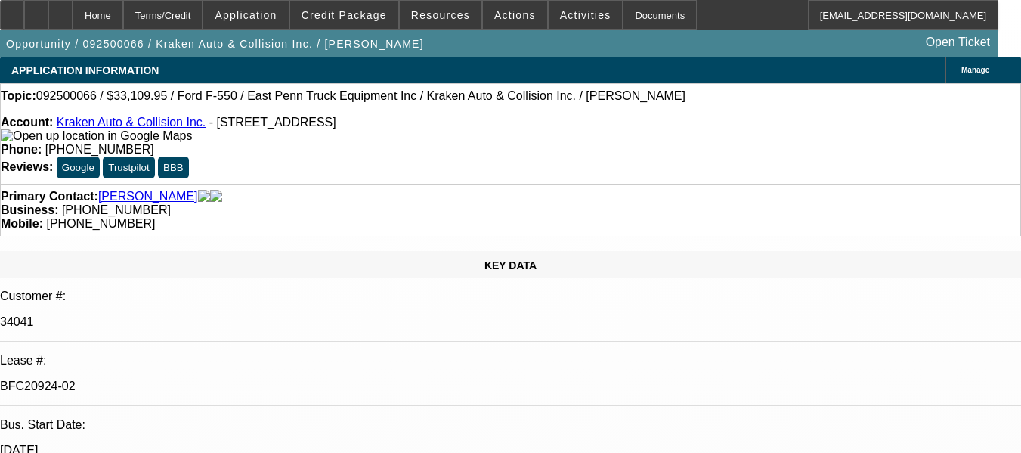
select select "0.1"
select select "4"
select select "0"
select select "0.1"
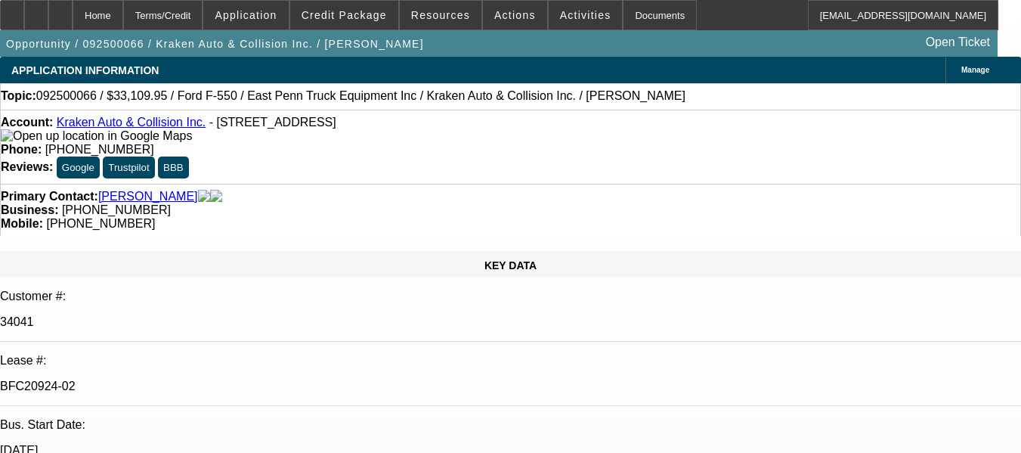
select select "4"
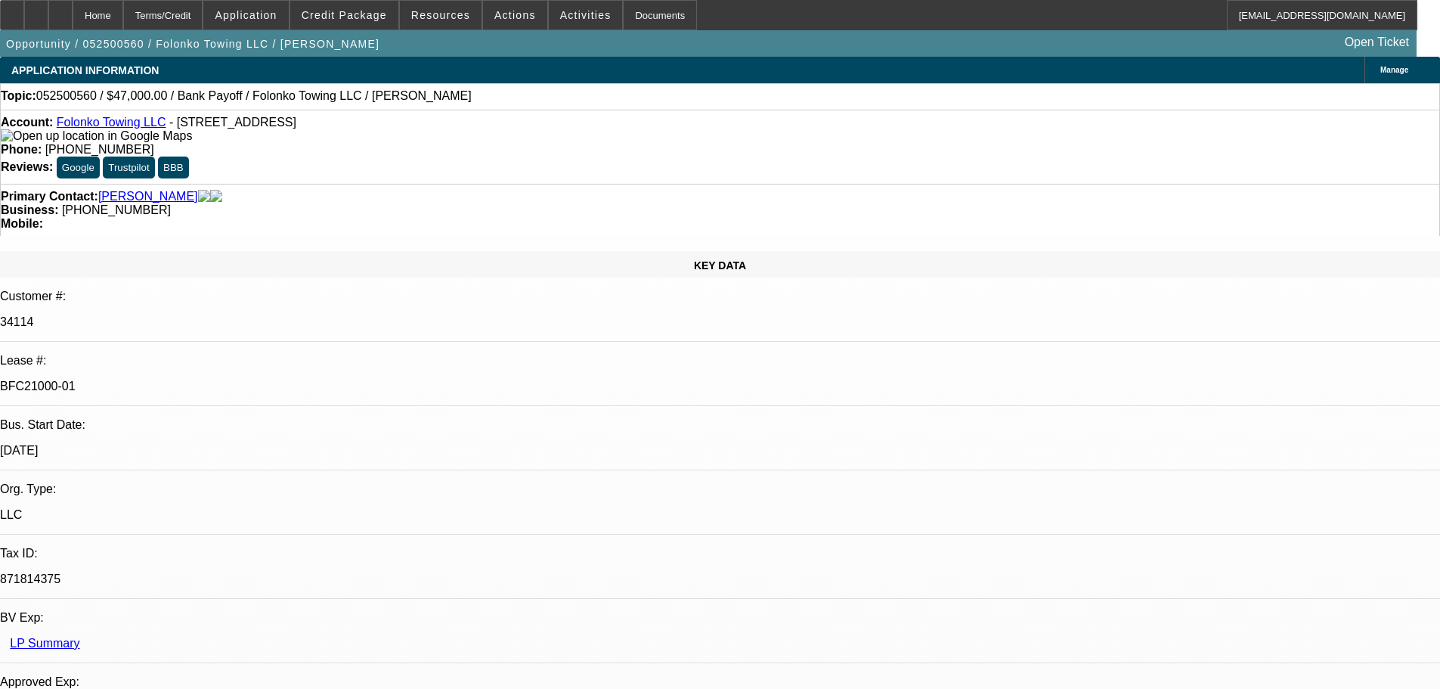
select select "0"
select select "2"
select select "0.1"
select select "4"
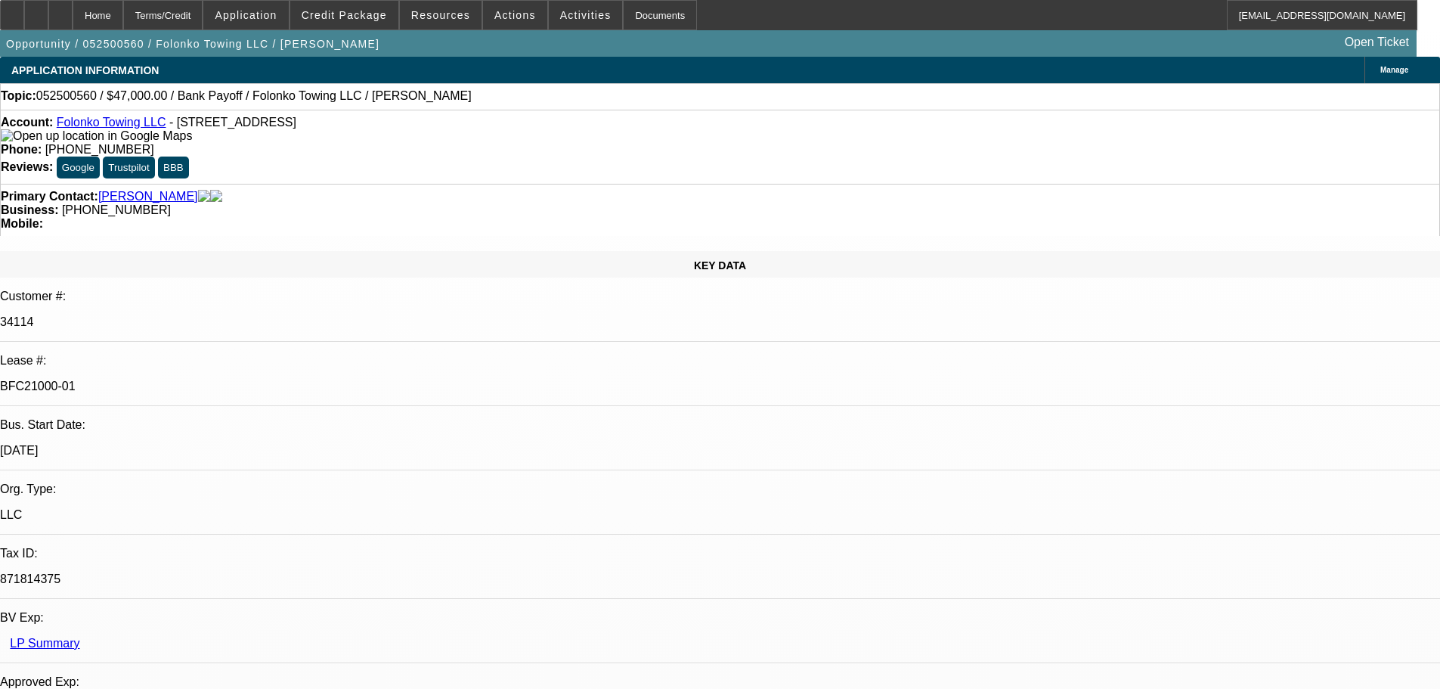
select select "0"
select select "2"
select select "0.1"
select select "4"
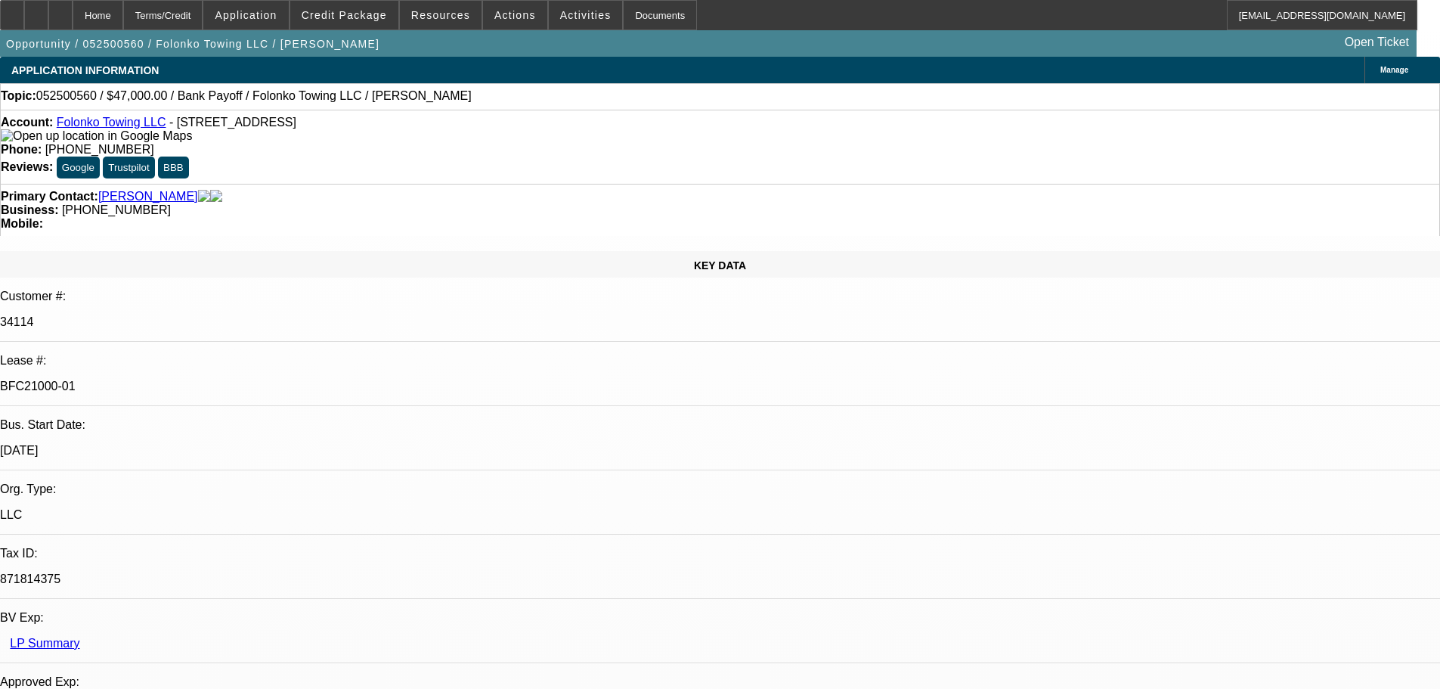
select select "0"
select select "2"
select select "0.1"
select select "4"
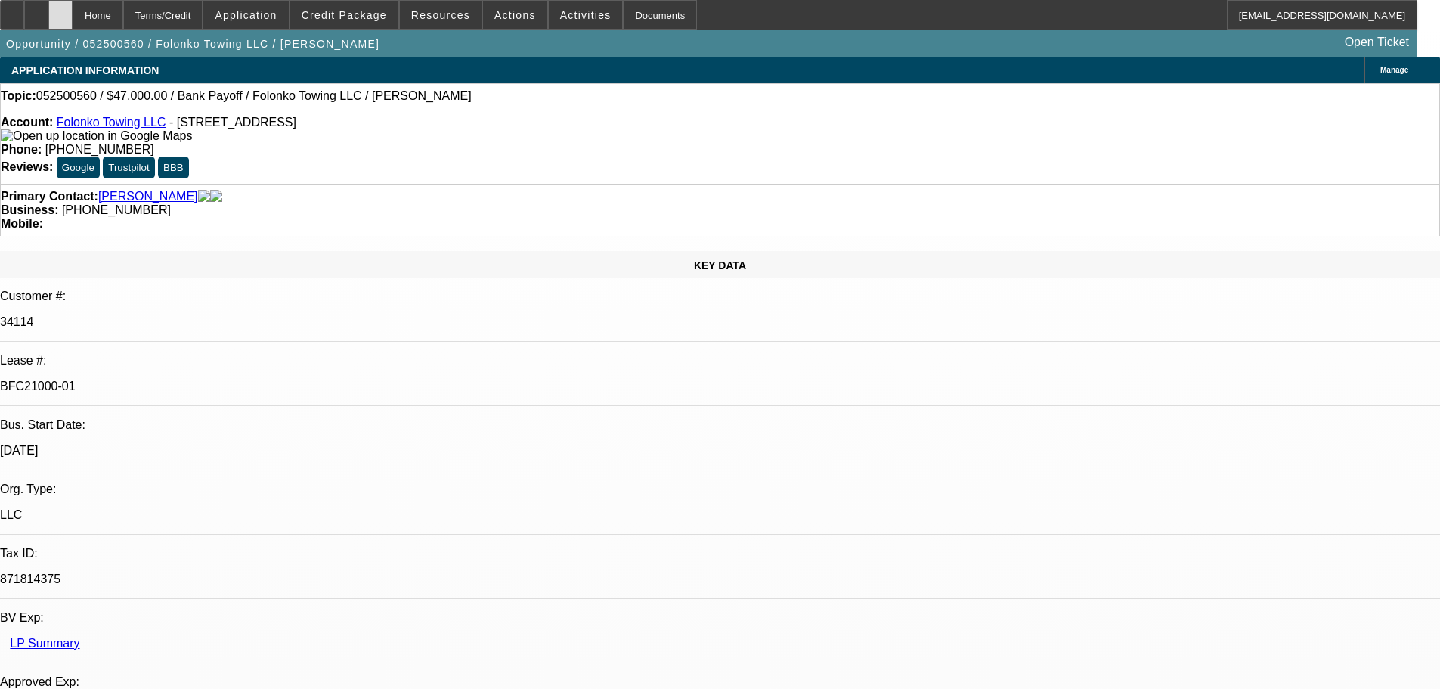
click at [60, 10] on icon at bounding box center [60, 10] width 0 height 0
select select "0"
select select "2"
select select "0.1"
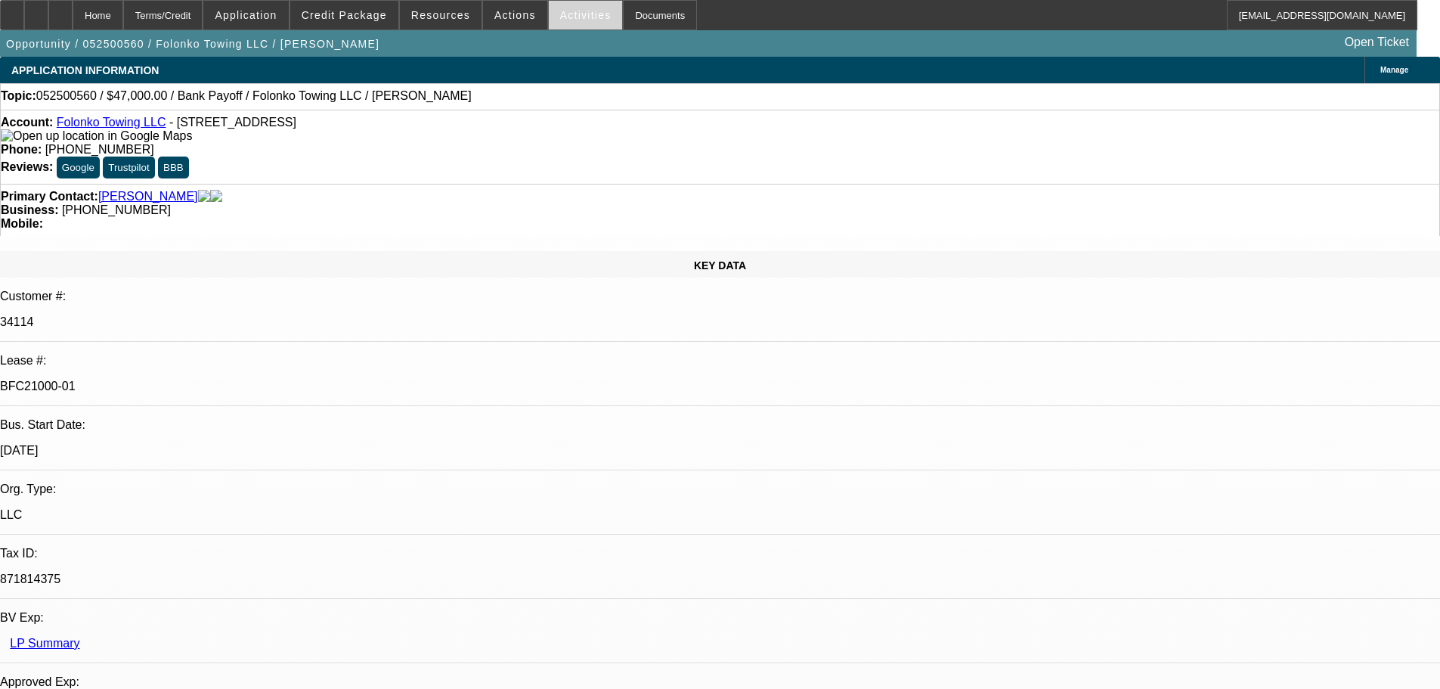
select select "4"
select select "0"
select select "2"
select select "0.1"
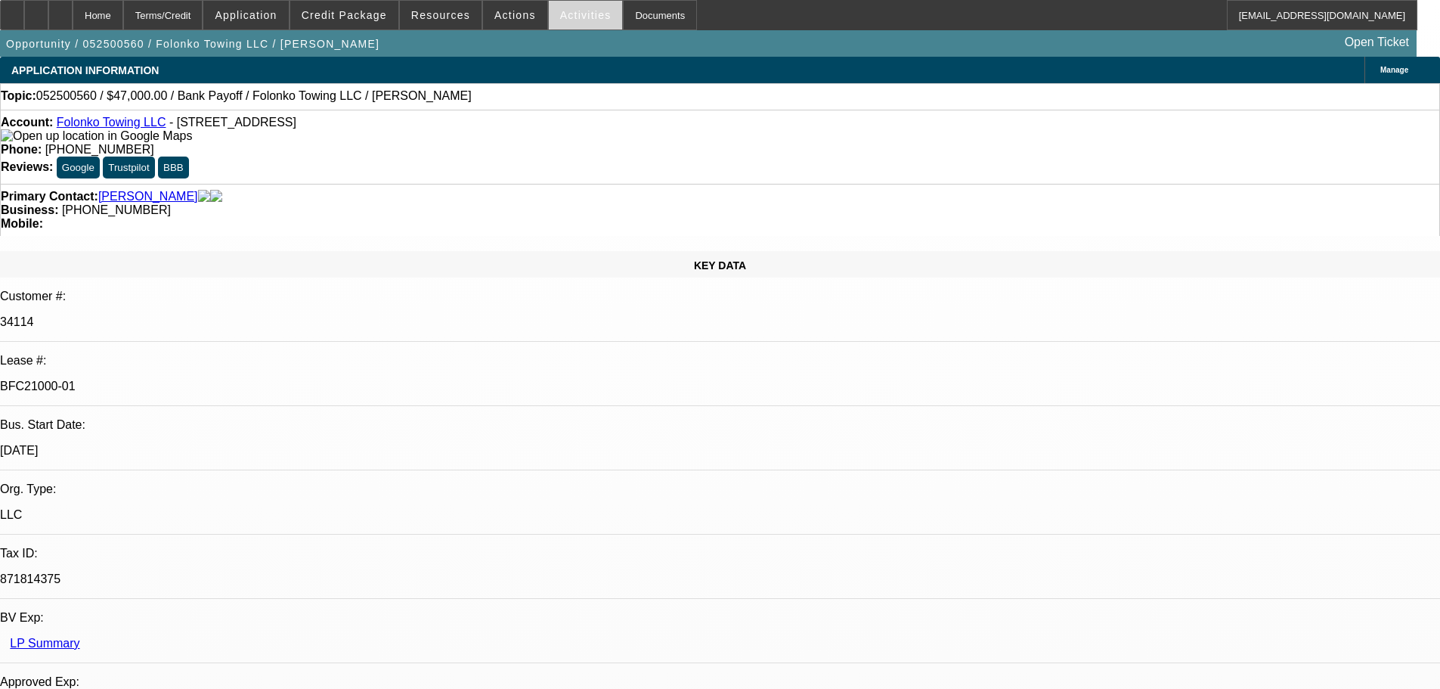
select select "4"
select select "0"
select select "2"
select select "0.1"
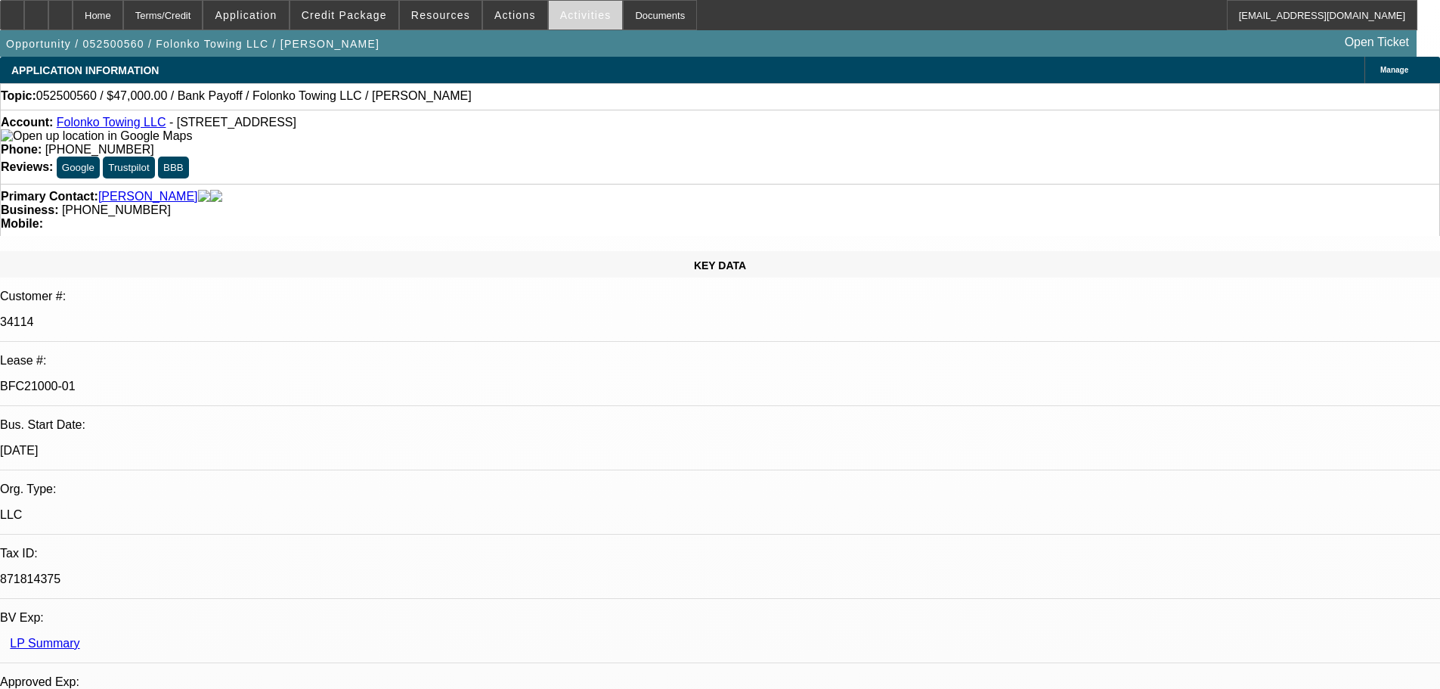
select select "4"
